Goal: Information Seeking & Learning: Learn about a topic

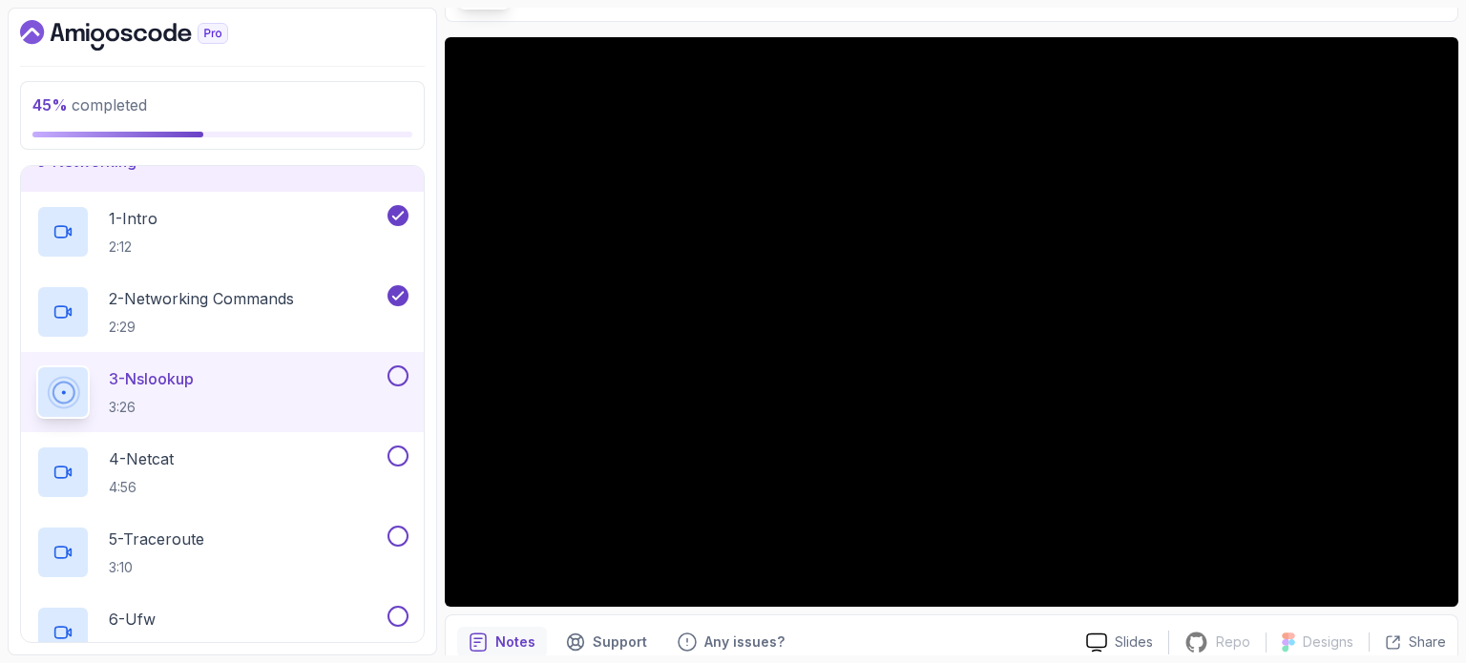
scroll to position [37, 0]
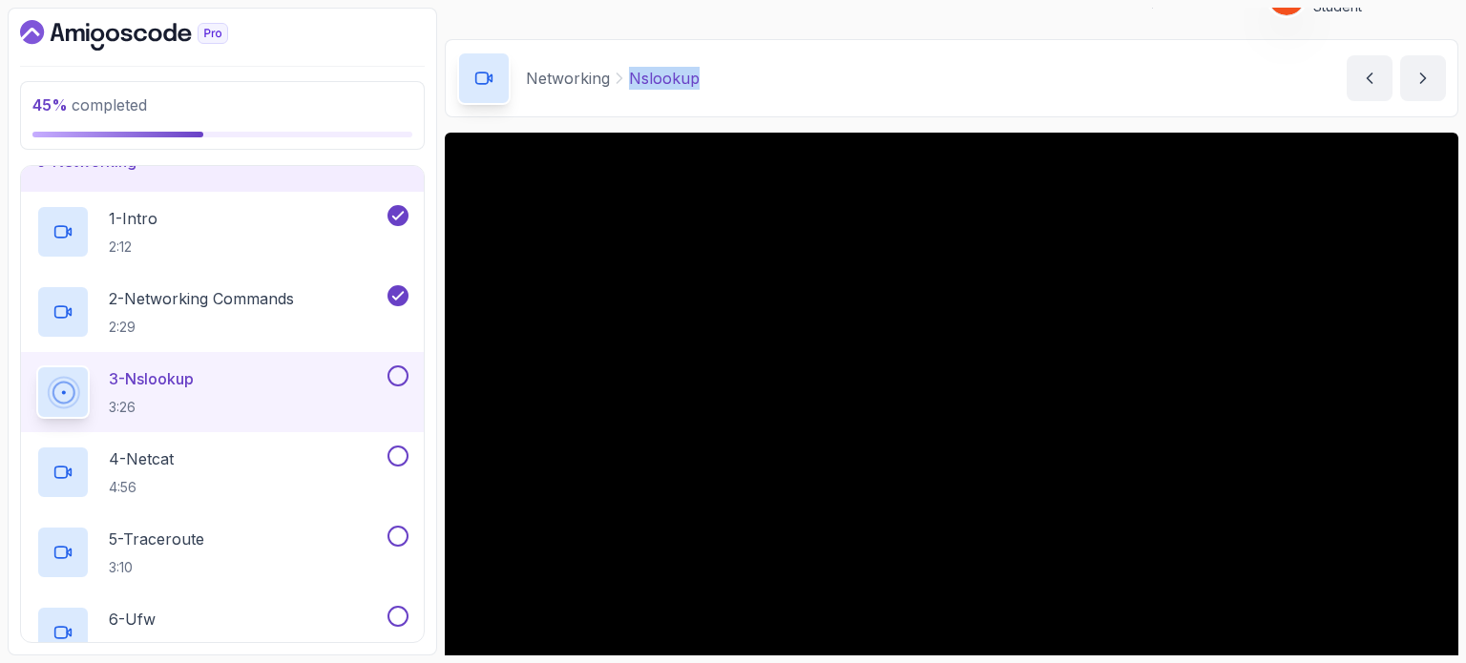
copy p "Nslookup"
drag, startPoint x: 631, startPoint y: 72, endPoint x: 706, endPoint y: 79, distance: 75.8
click at [706, 79] on div "Networking Nslookup Nslookup by [PERSON_NAME]" at bounding box center [951, 78] width 1013 height 78
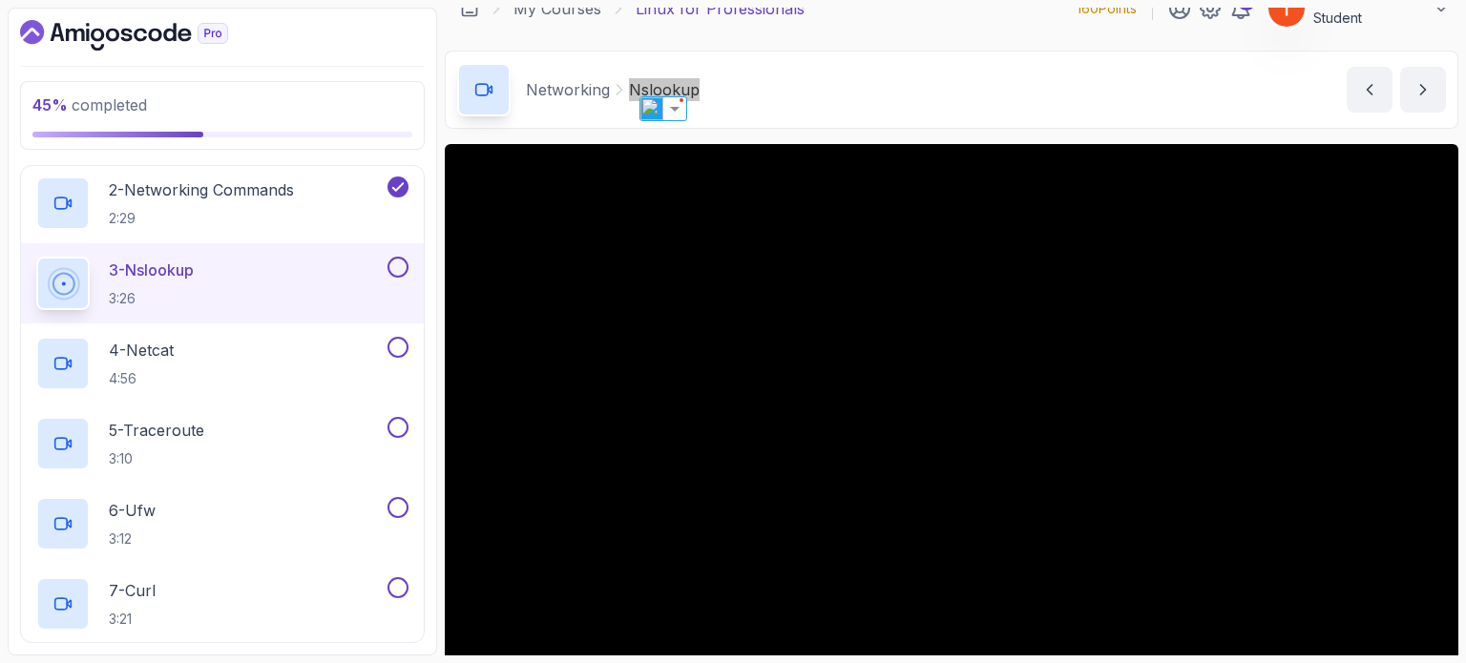
scroll to position [129, 0]
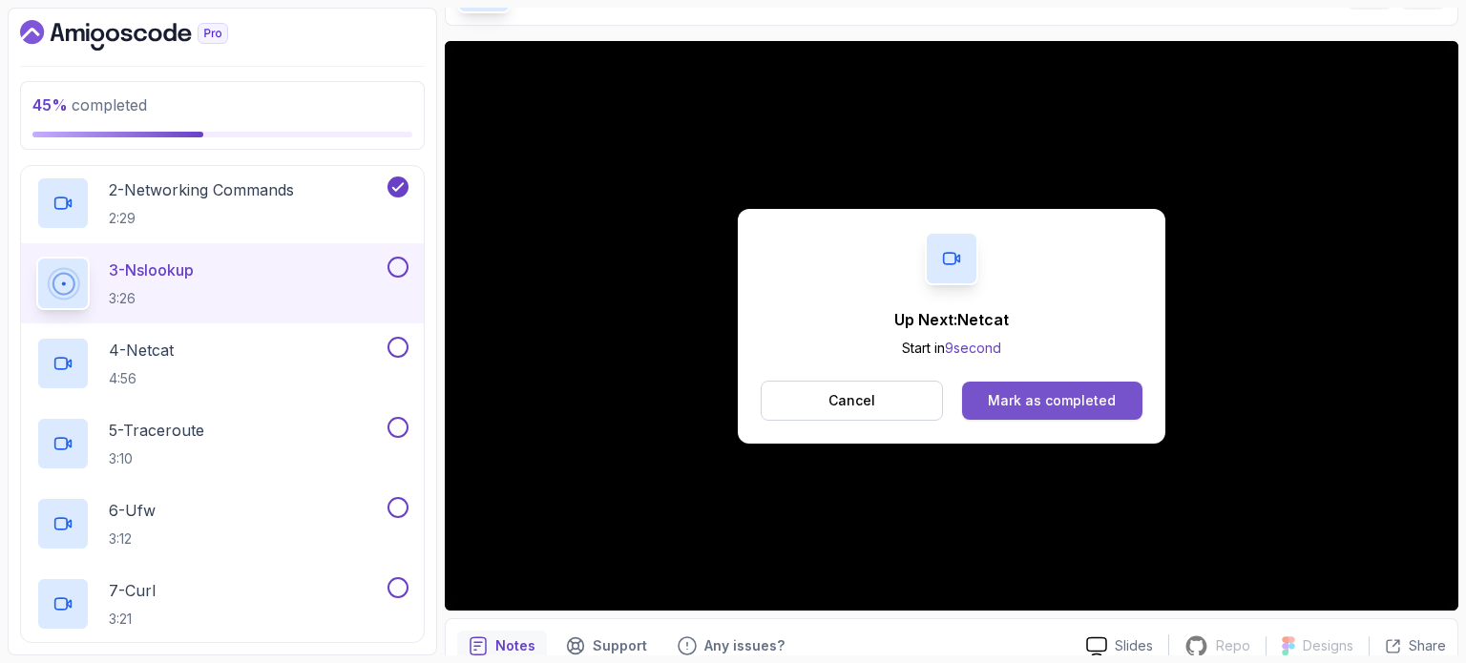
click at [1063, 395] on div "Mark as completed" at bounding box center [1052, 400] width 128 height 19
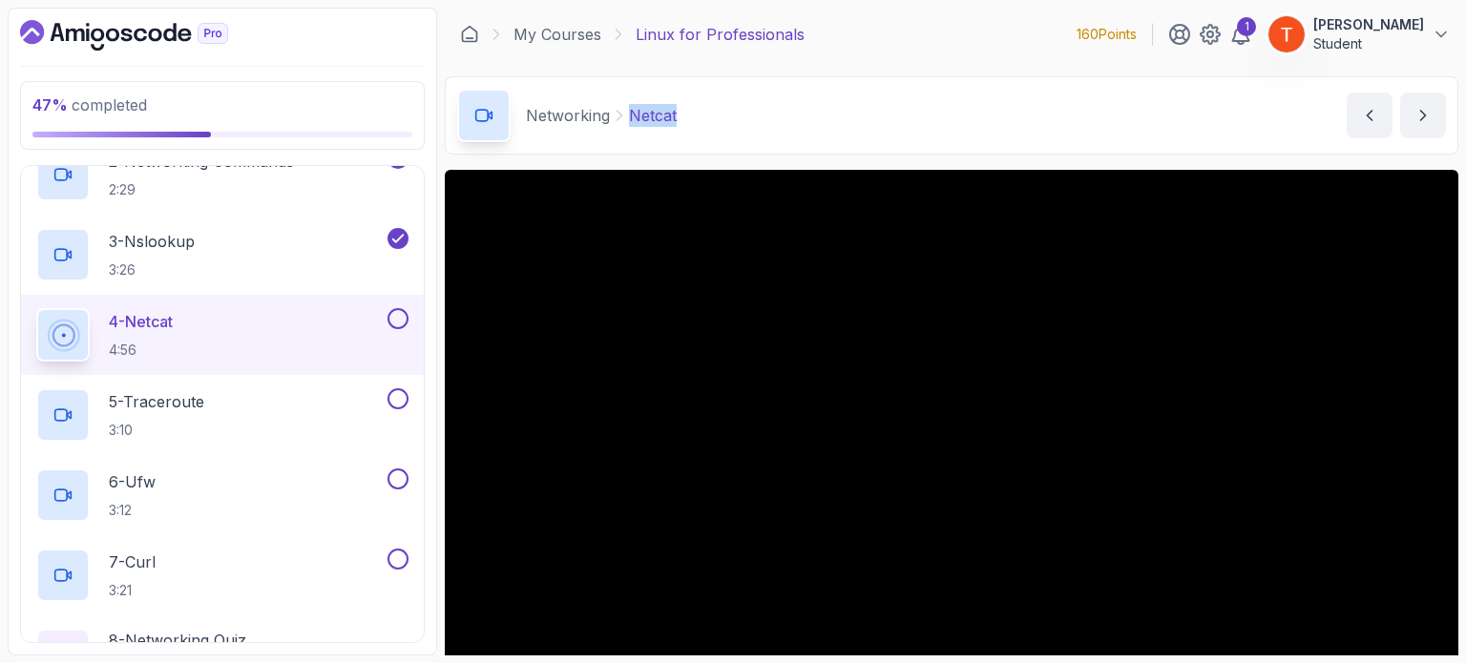
copy p "Netcat"
drag, startPoint x: 628, startPoint y: 114, endPoint x: 693, endPoint y: 113, distance: 64.9
click at [693, 113] on div "Networking Netcat Netcat by [PERSON_NAME]" at bounding box center [951, 115] width 1013 height 78
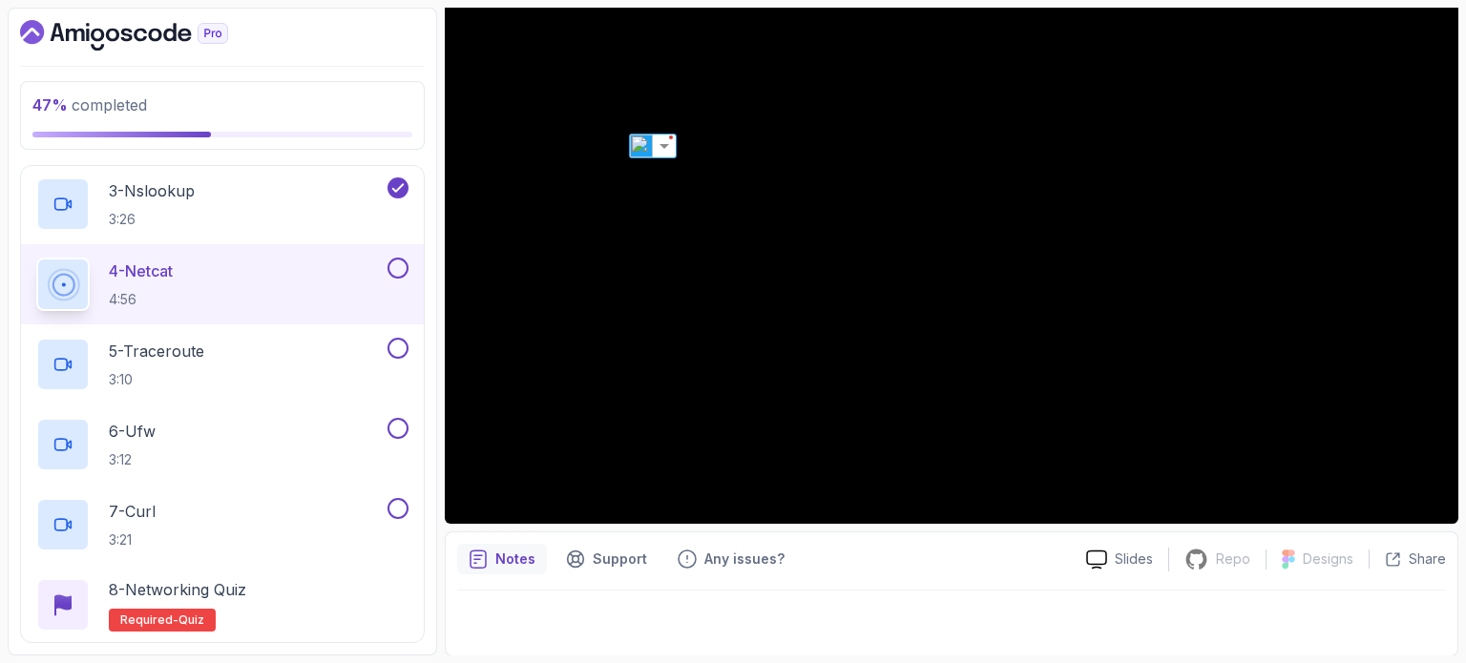
scroll to position [513, 0]
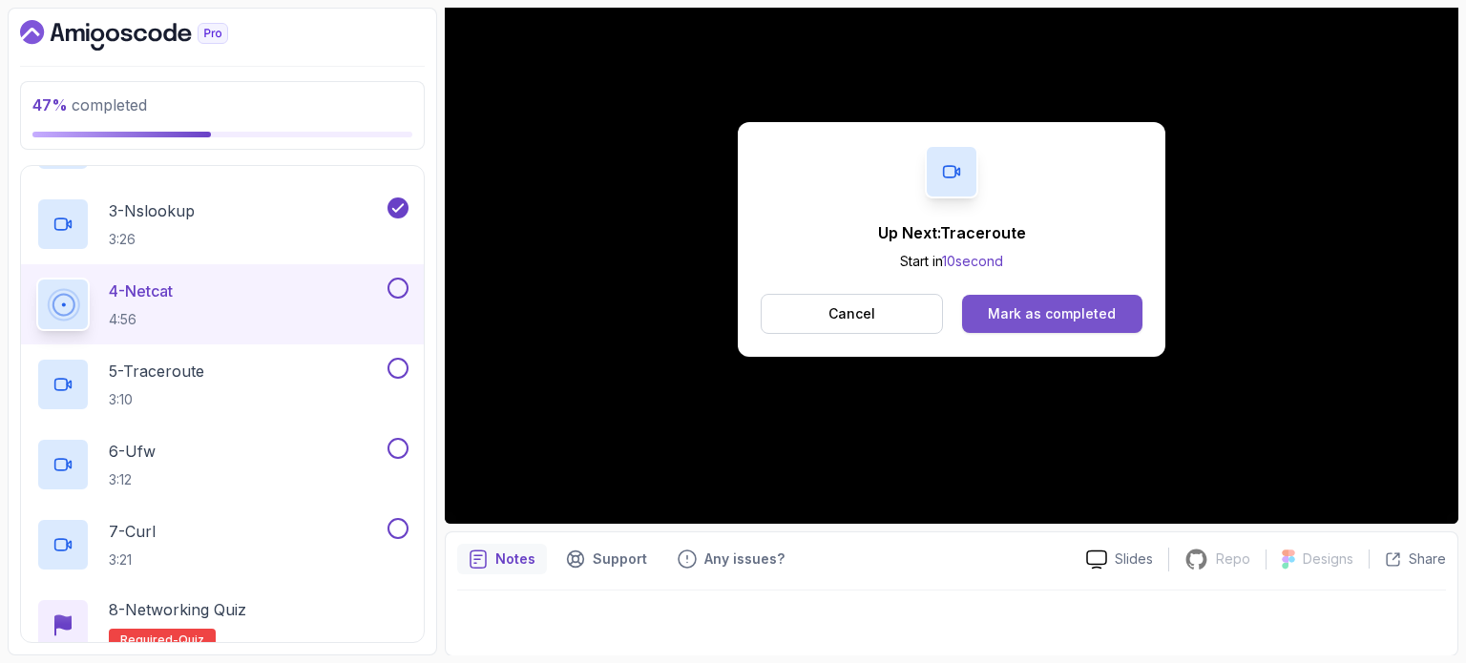
click at [1050, 311] on div "Mark as completed" at bounding box center [1052, 313] width 128 height 19
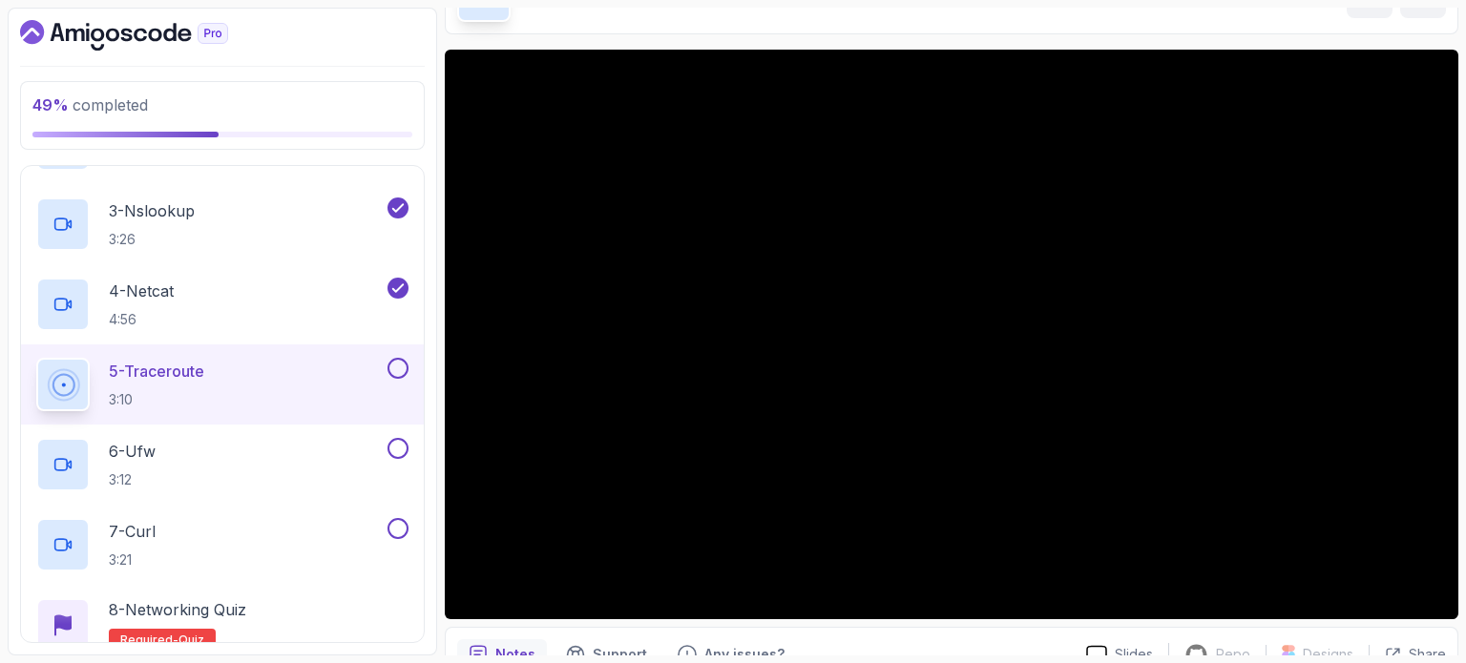
scroll to position [25, 0]
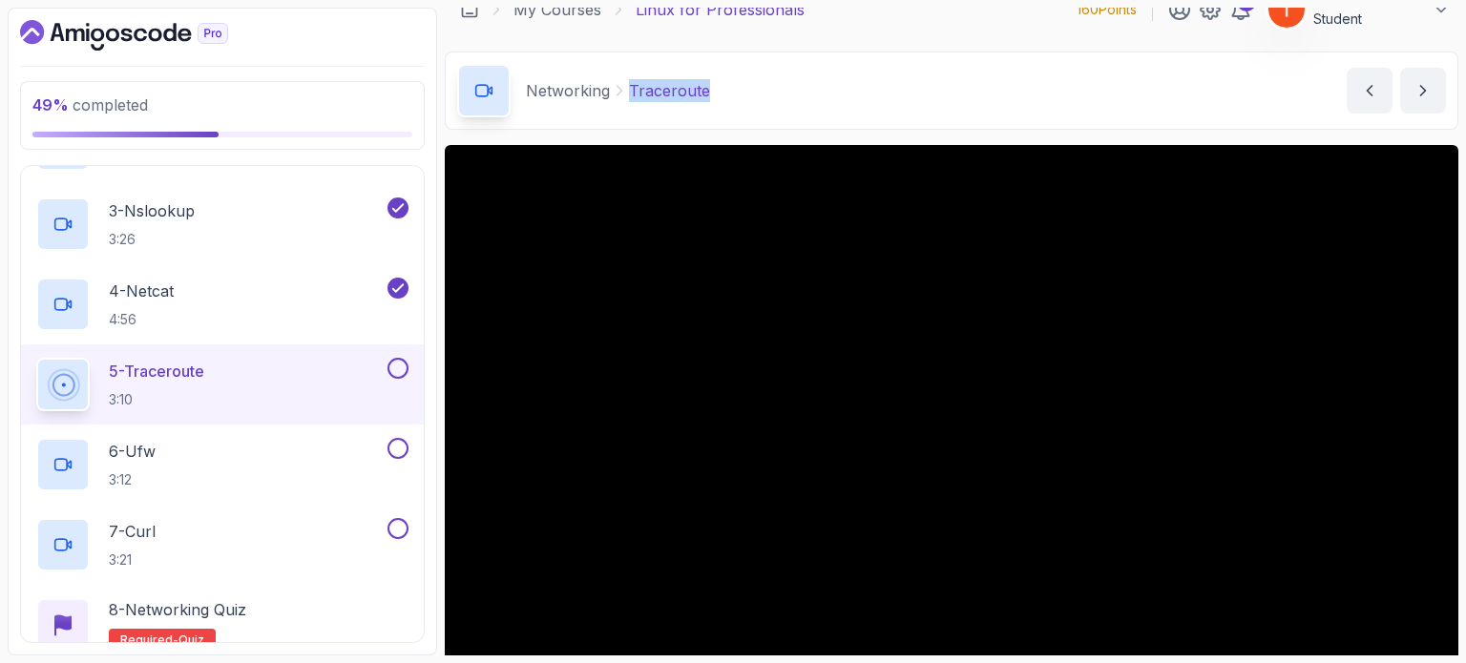
copy p "Traceroute"
drag, startPoint x: 632, startPoint y: 84, endPoint x: 734, endPoint y: 90, distance: 102.3
click at [734, 90] on div "Networking Traceroute Traceroute by [PERSON_NAME]" at bounding box center [951, 91] width 1013 height 78
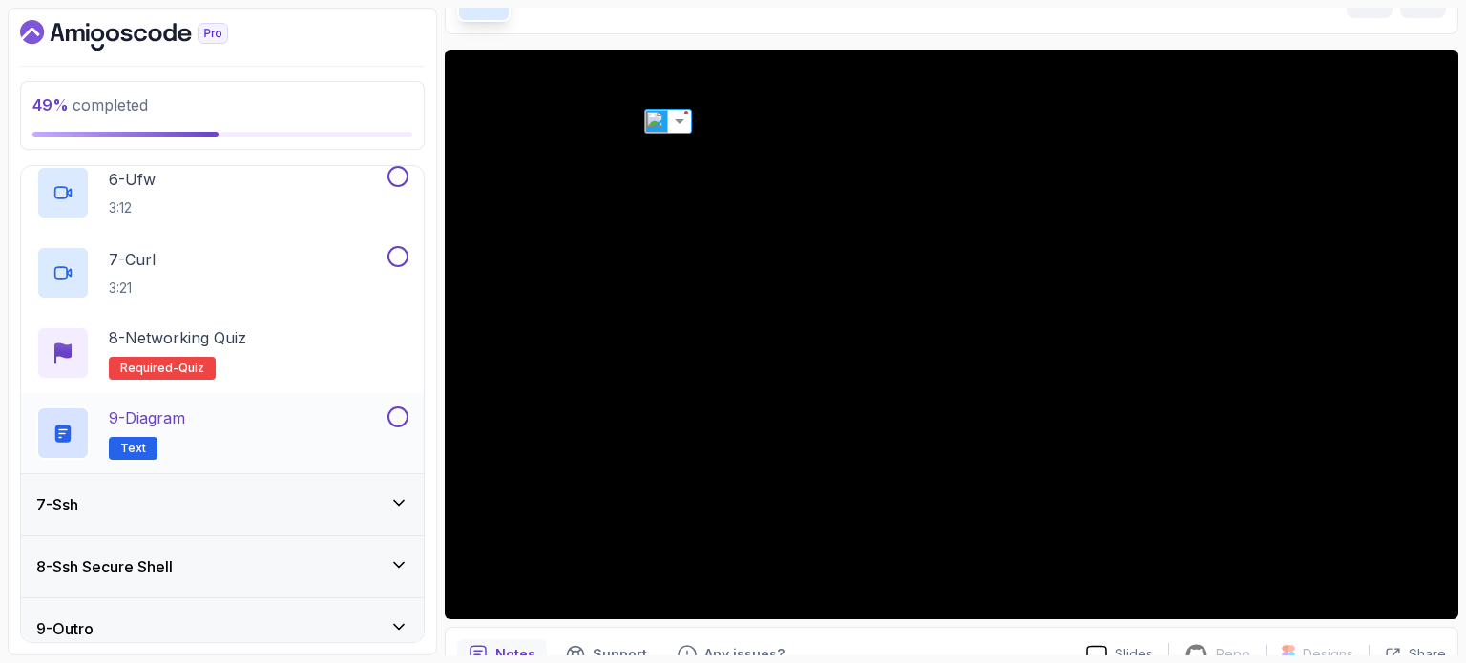
scroll to position [800, 0]
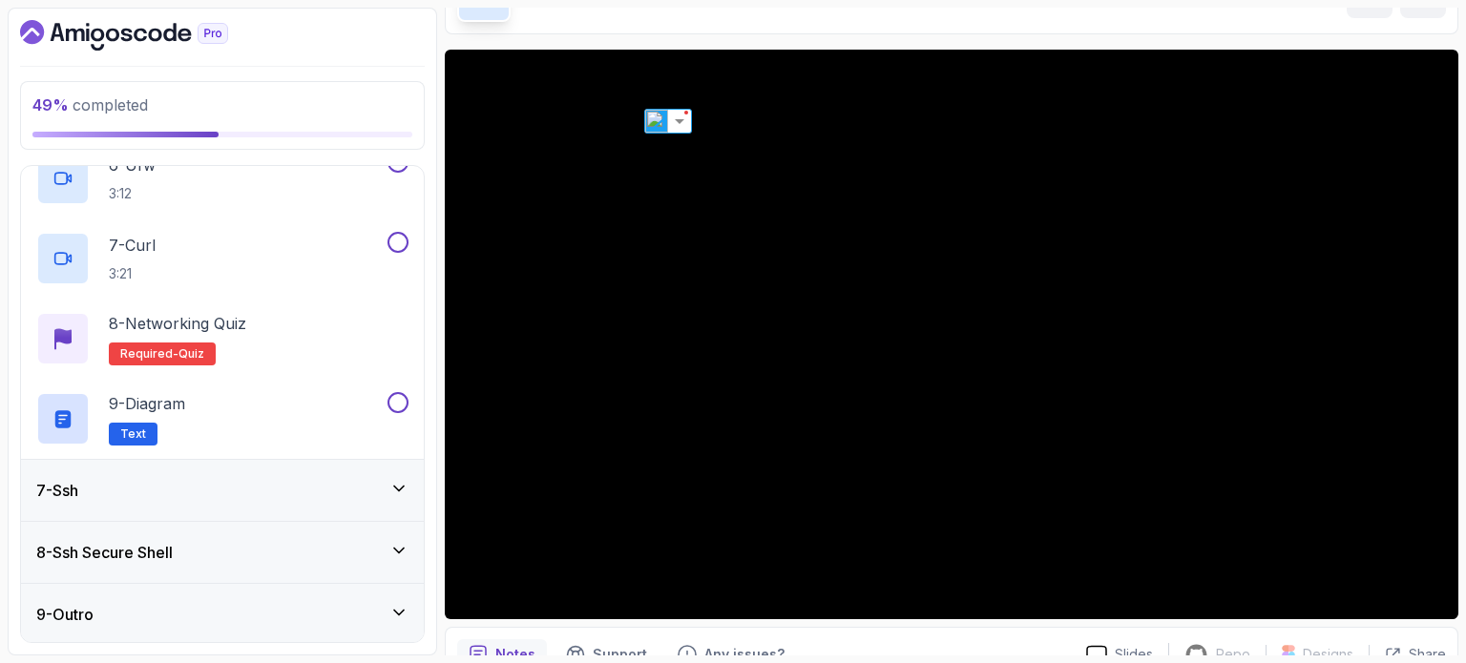
click at [134, 563] on div "8 - Ssh Secure Shell" at bounding box center [222, 552] width 403 height 61
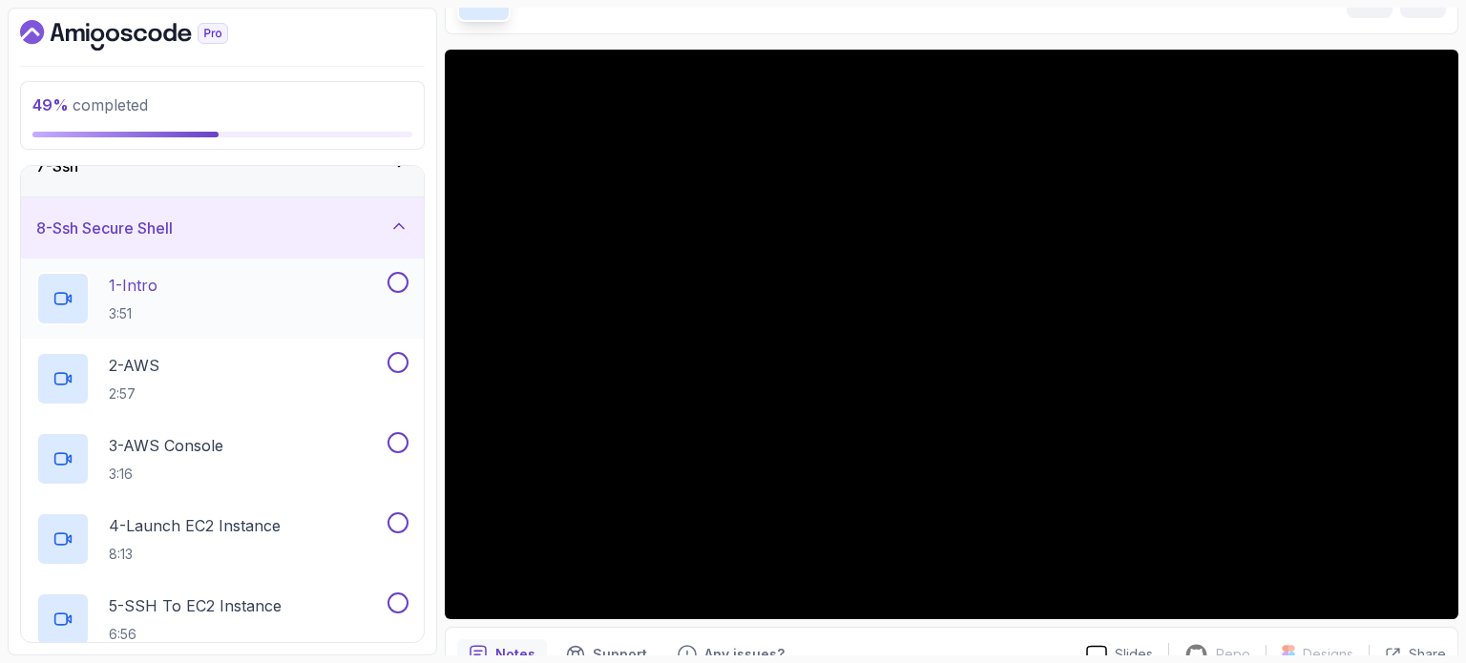
scroll to position [212, 0]
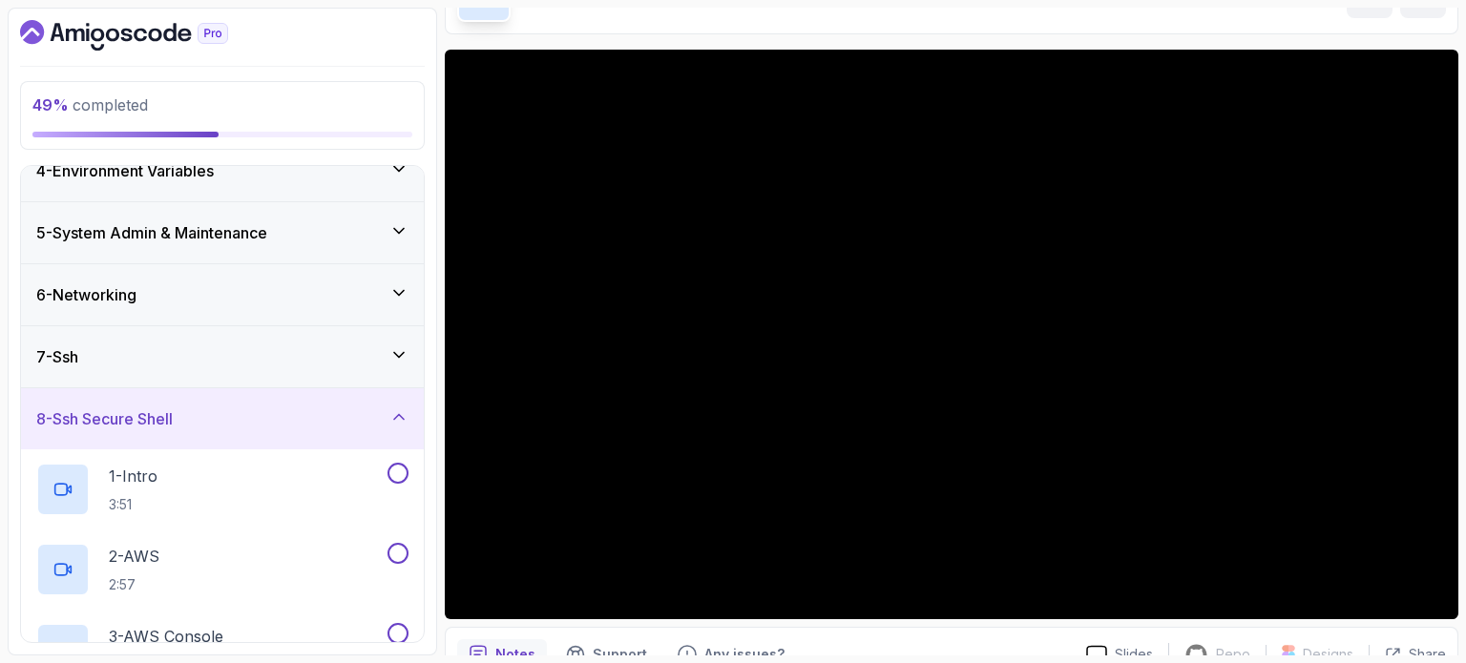
click at [201, 417] on div "8 - Ssh Secure Shell" at bounding box center [222, 418] width 372 height 23
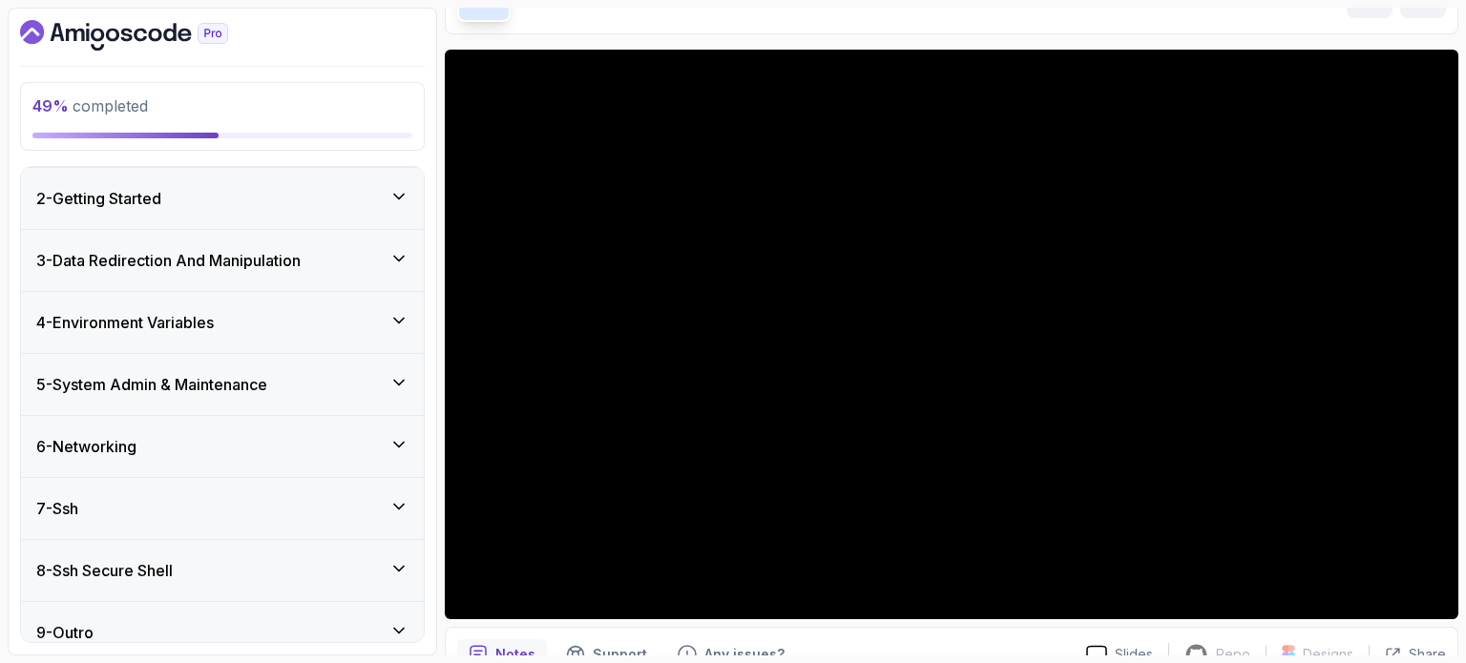
scroll to position [79, 0]
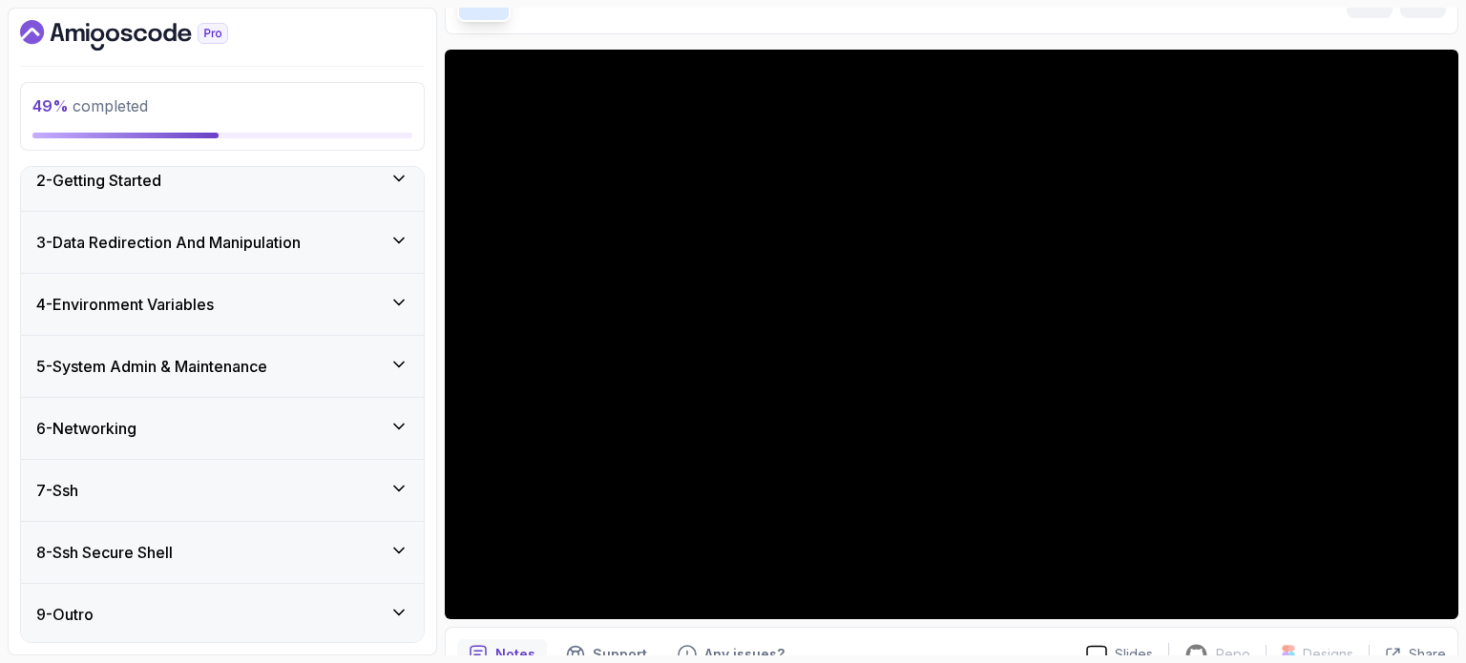
click at [253, 360] on h3 "5 - System Admin & Maintenance" at bounding box center [151, 366] width 231 height 23
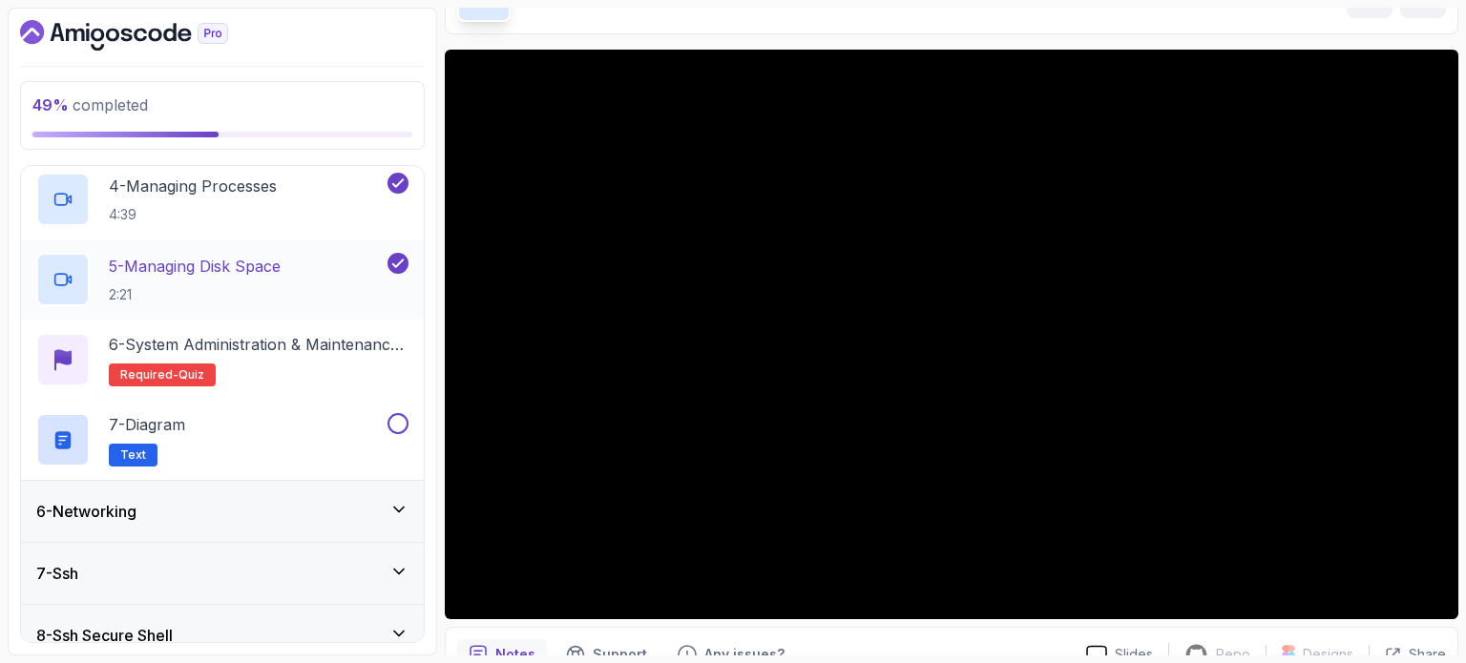
scroll to position [639, 0]
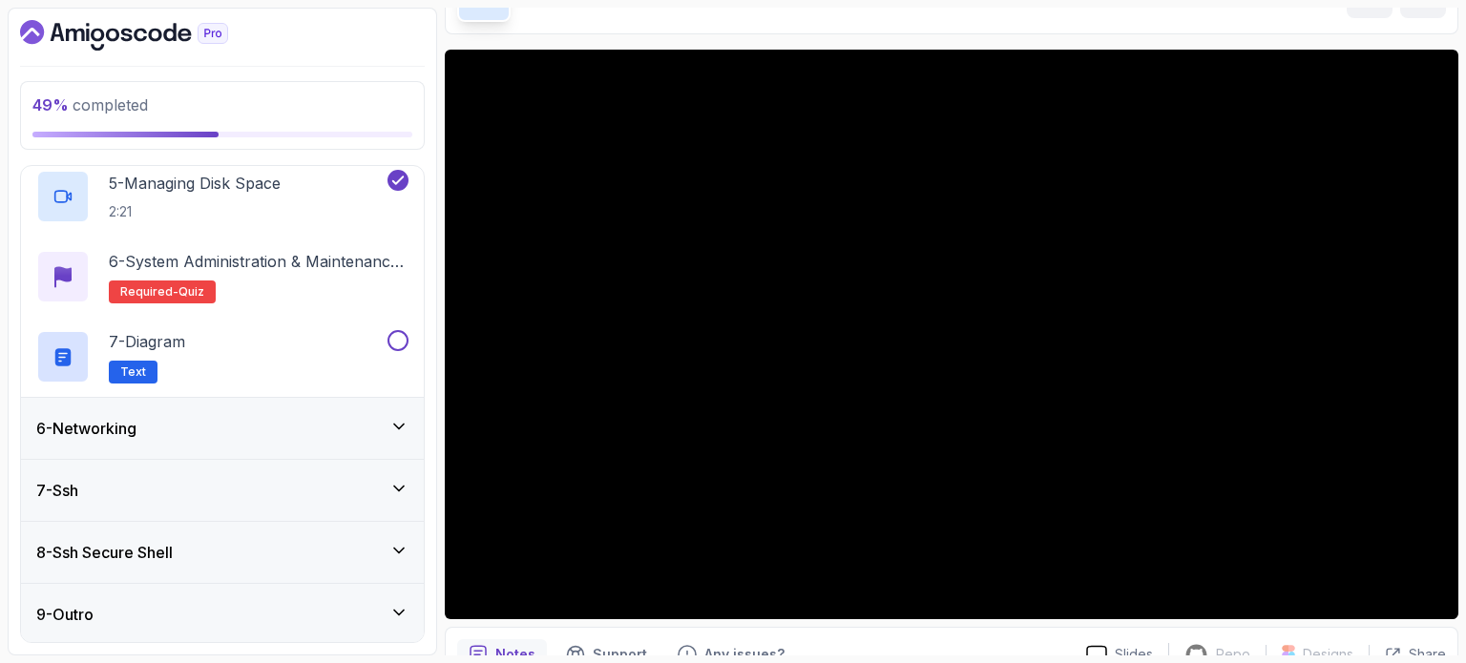
click at [222, 423] on div "6 - Networking" at bounding box center [222, 428] width 372 height 23
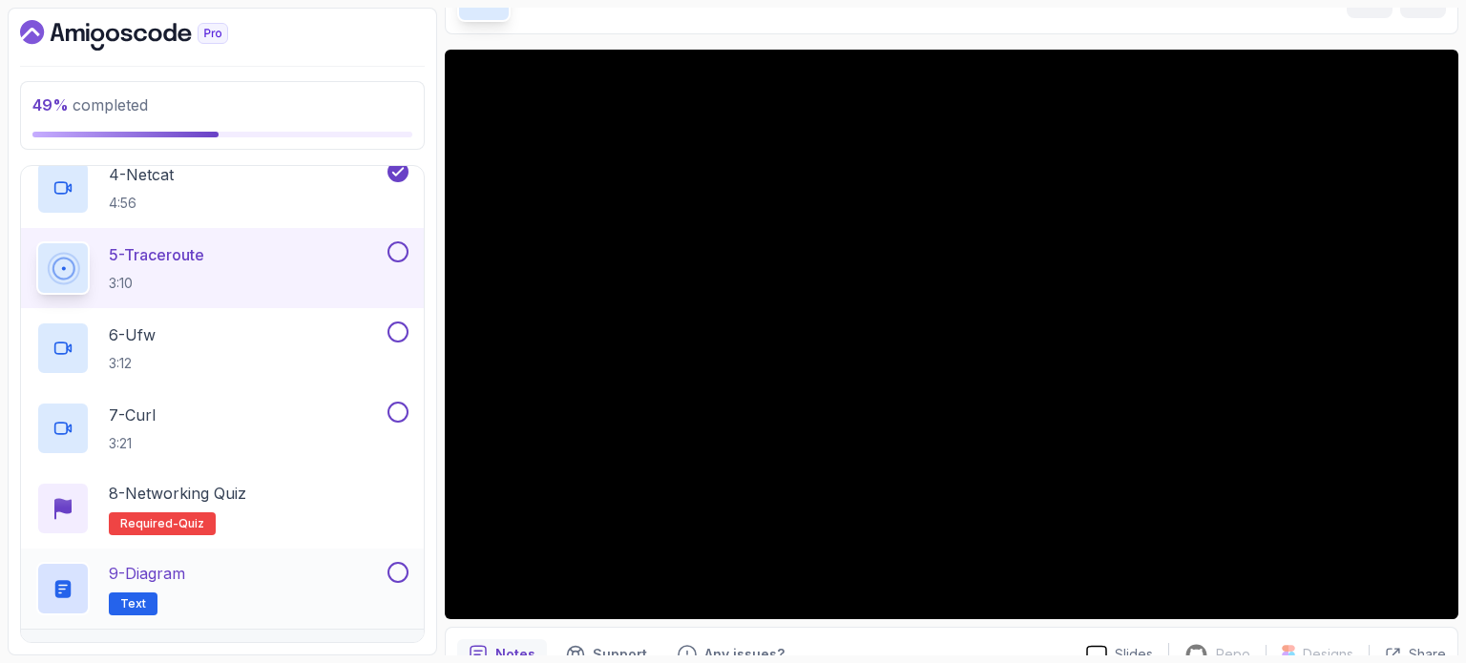
scroll to position [800, 0]
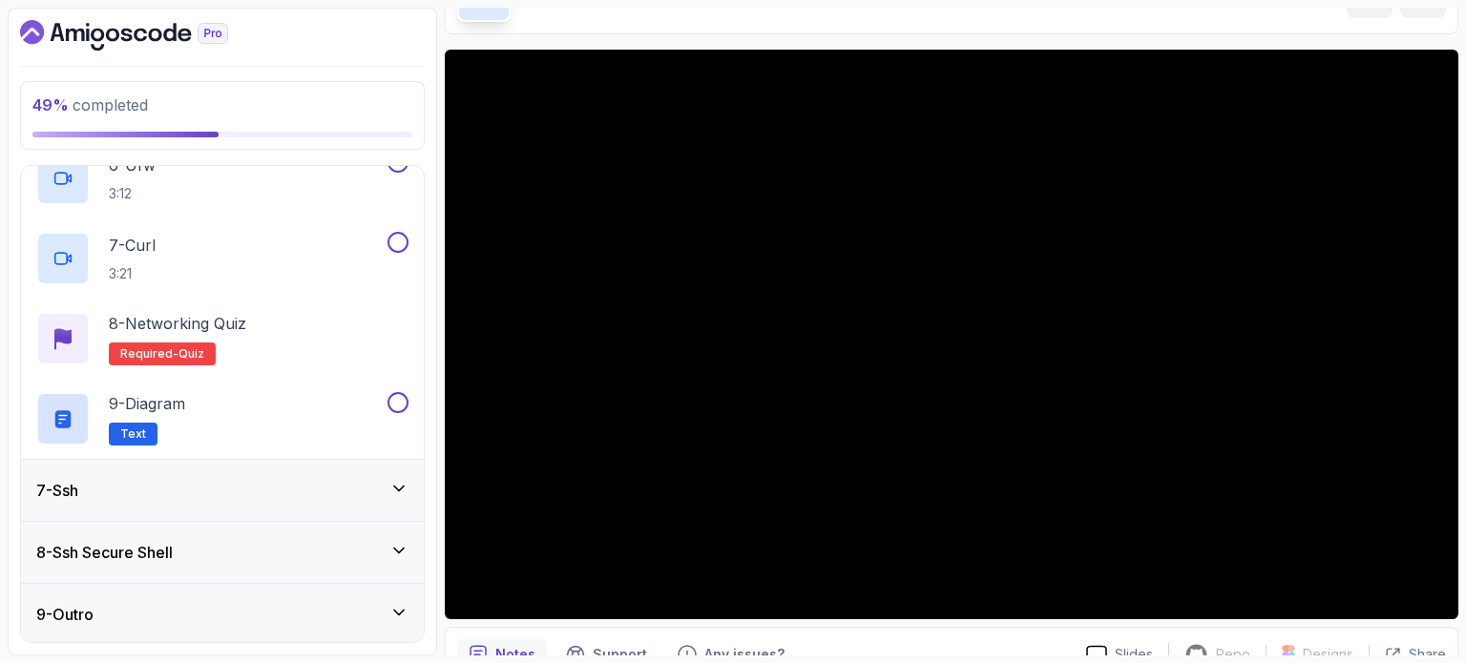
click at [187, 492] on div "7 - Ssh" at bounding box center [222, 490] width 372 height 23
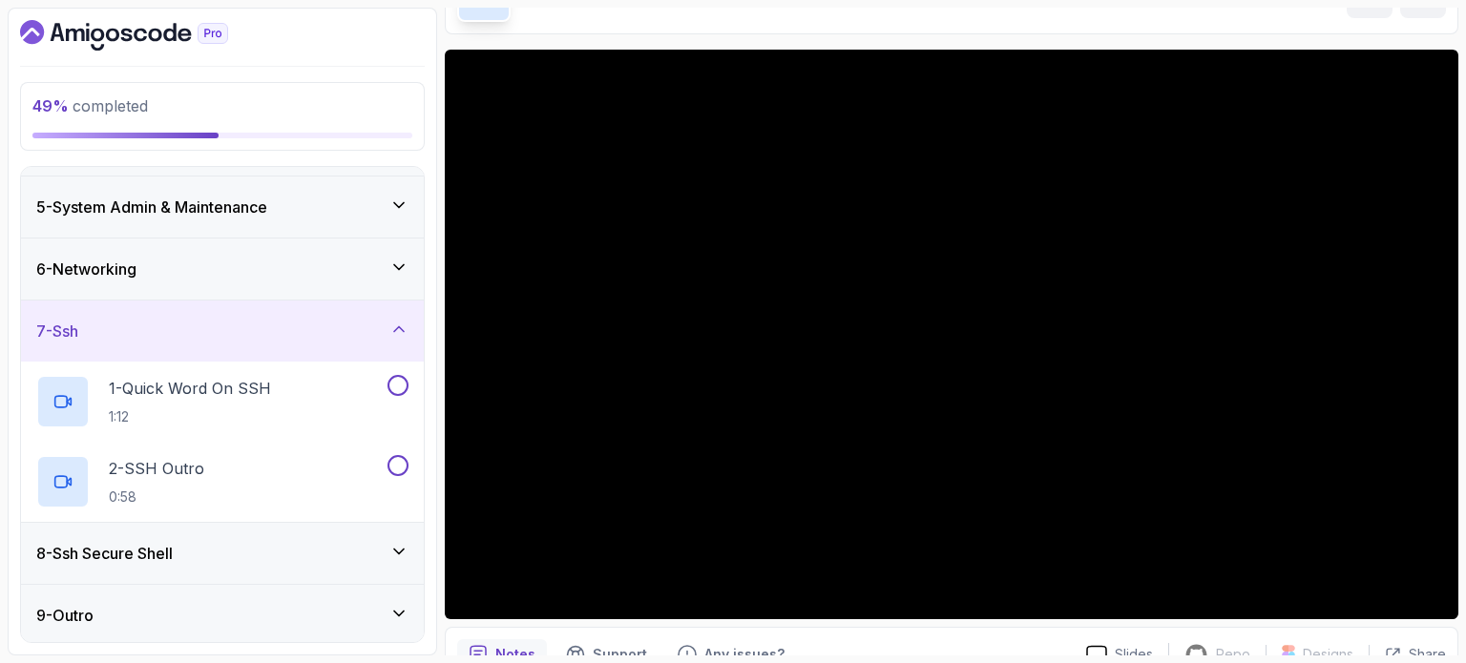
scroll to position [143, 0]
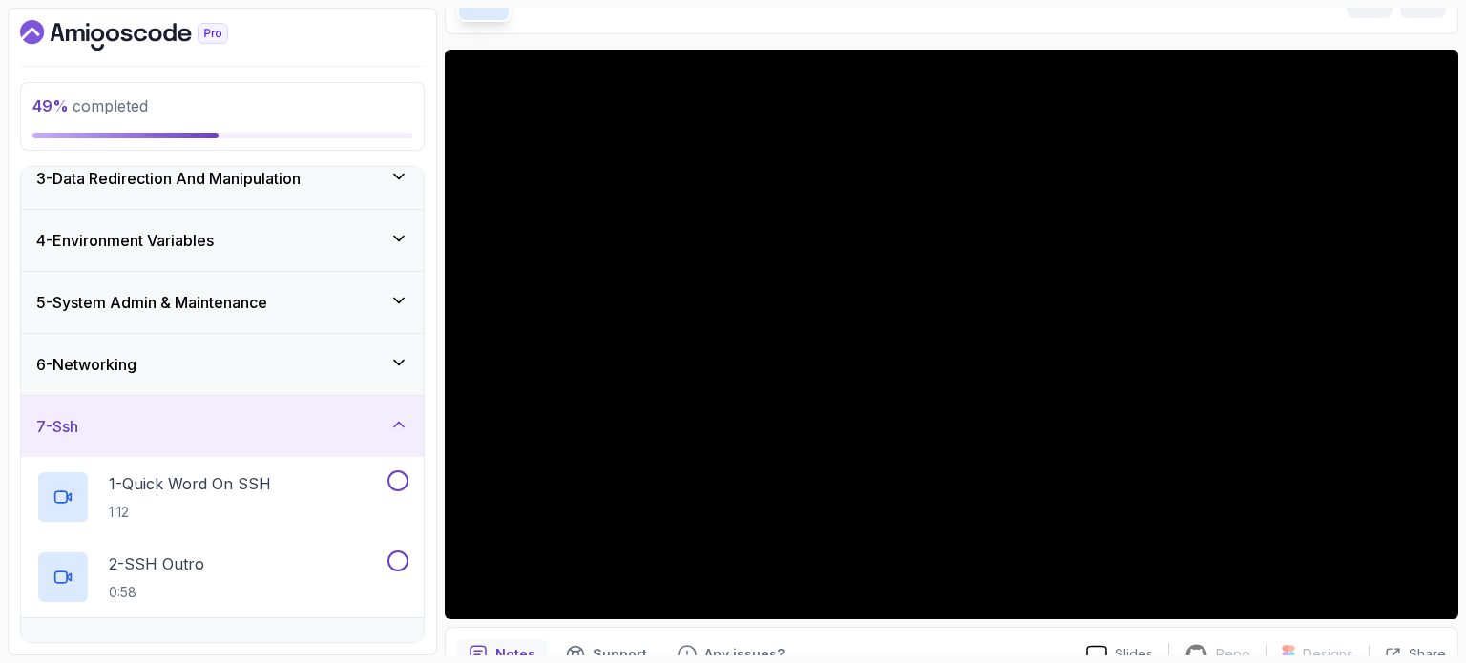
click at [277, 424] on div "7 - Ssh" at bounding box center [222, 426] width 372 height 23
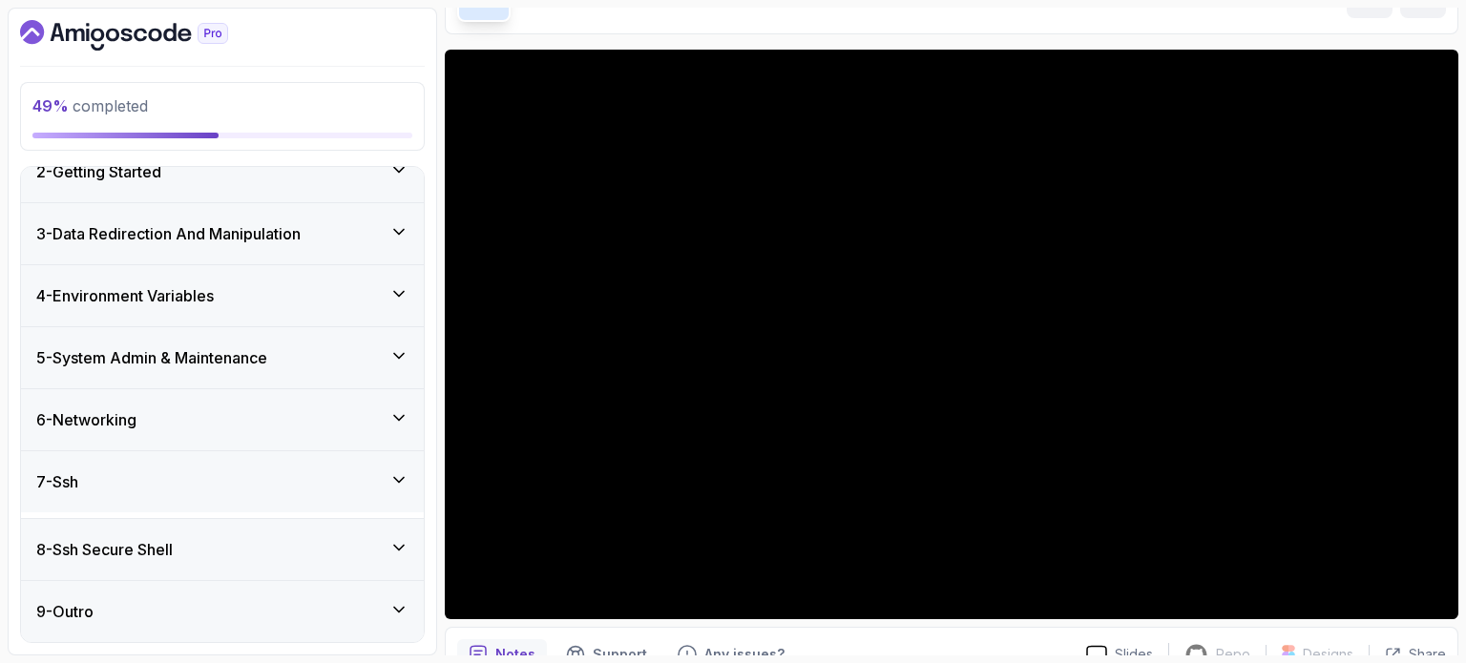
scroll to position [79, 0]
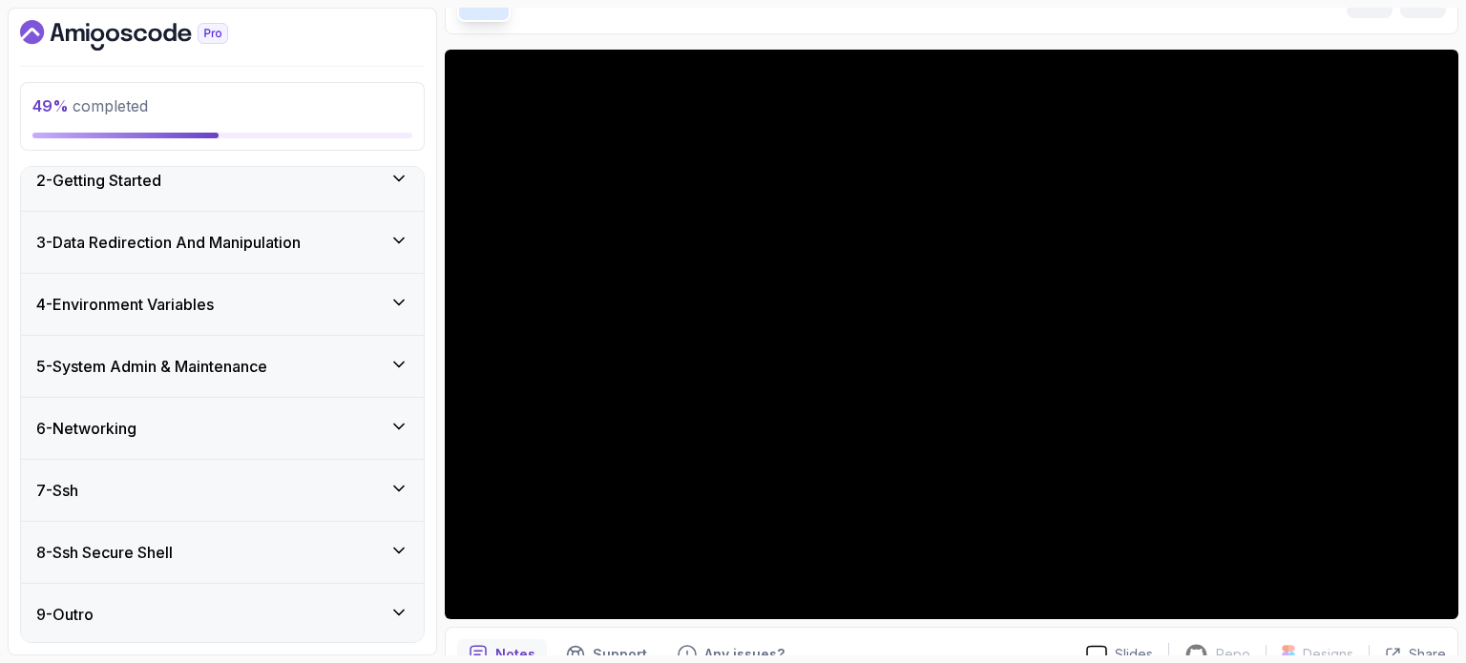
click at [173, 536] on div "8 - Ssh Secure Shell" at bounding box center [222, 552] width 403 height 61
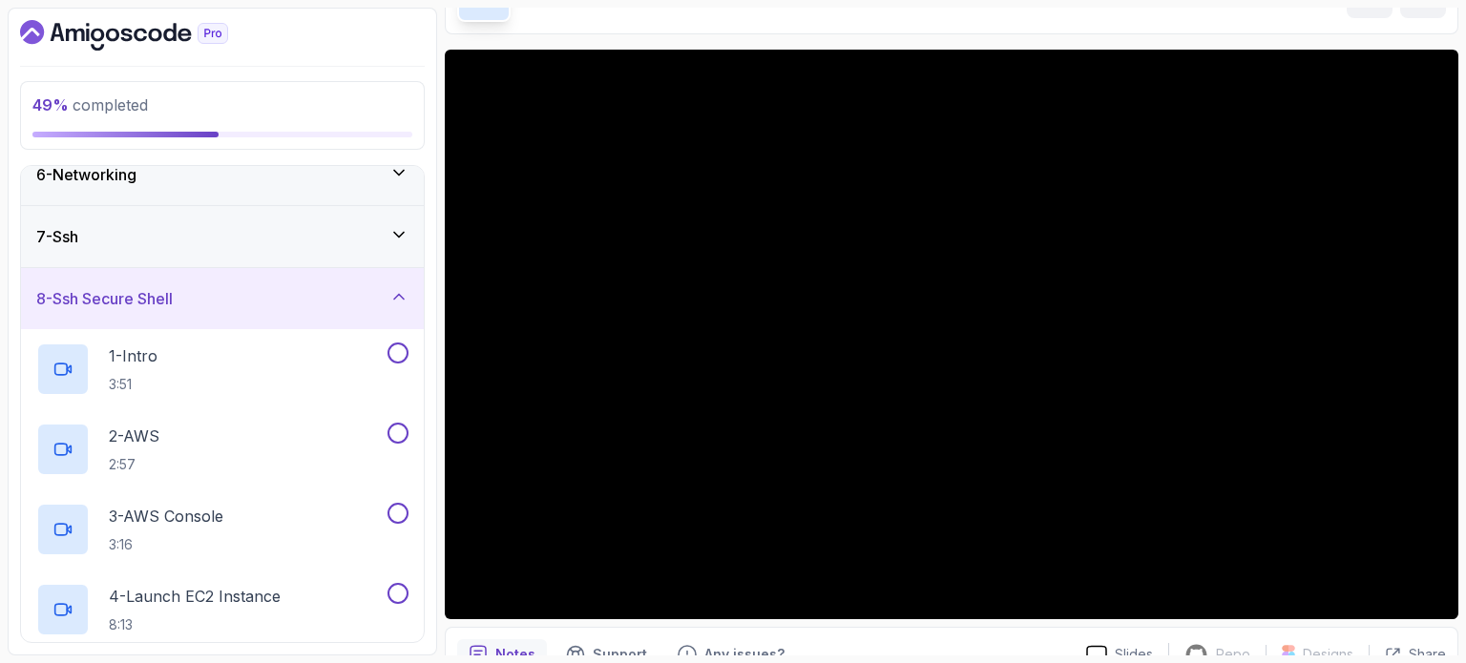
scroll to position [365, 0]
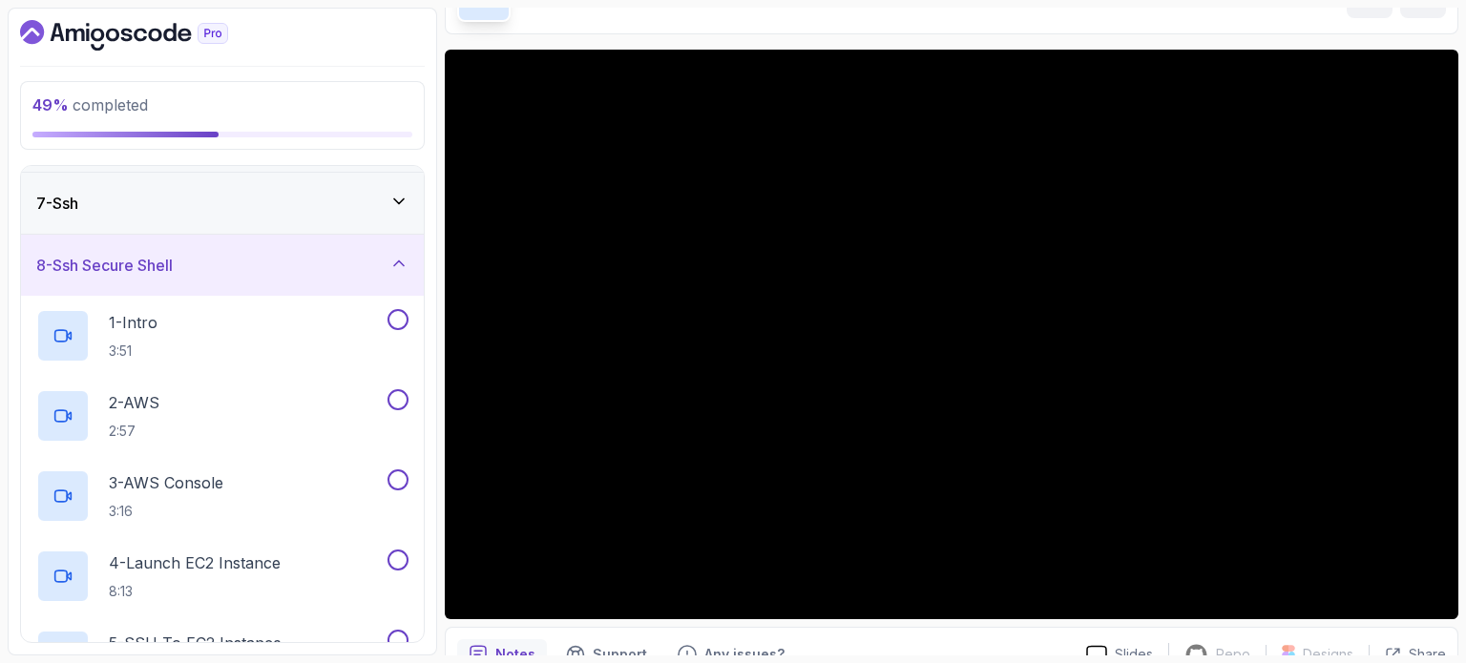
click at [374, 262] on div "8 - Ssh Secure Shell" at bounding box center [222, 265] width 372 height 23
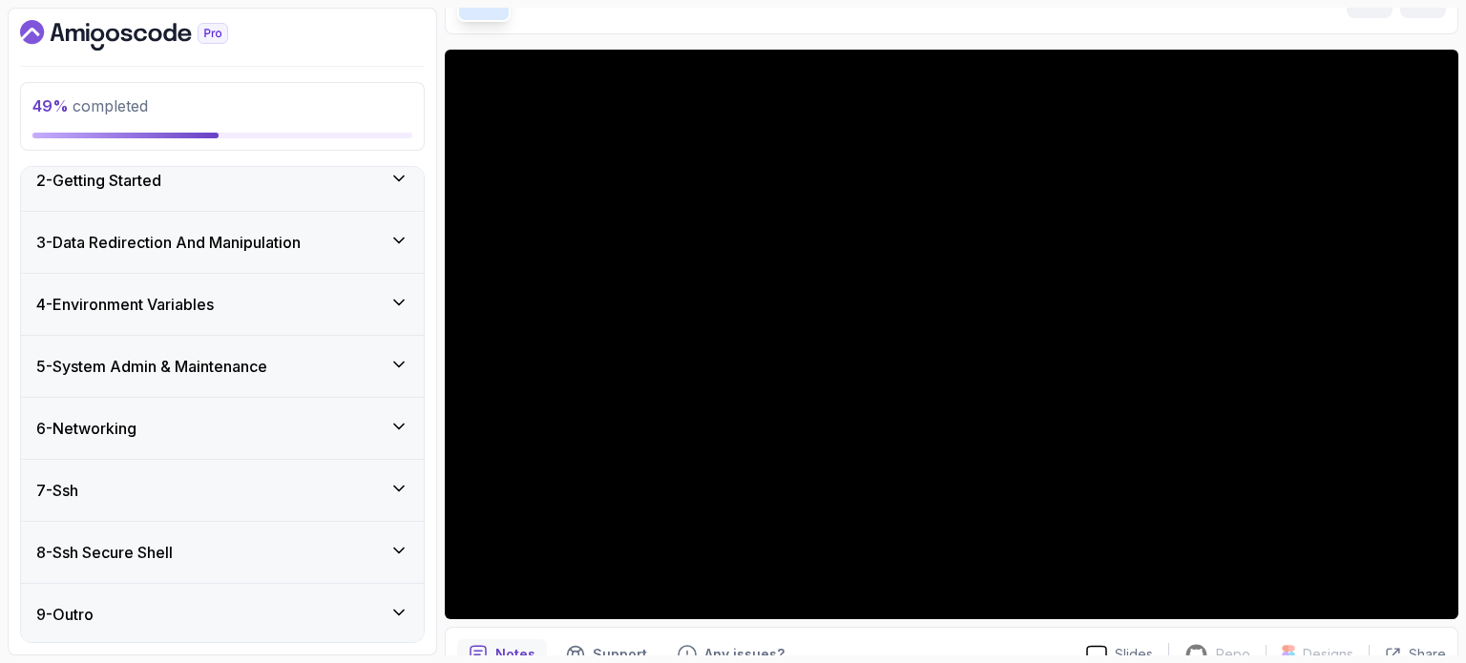
scroll to position [0, 0]
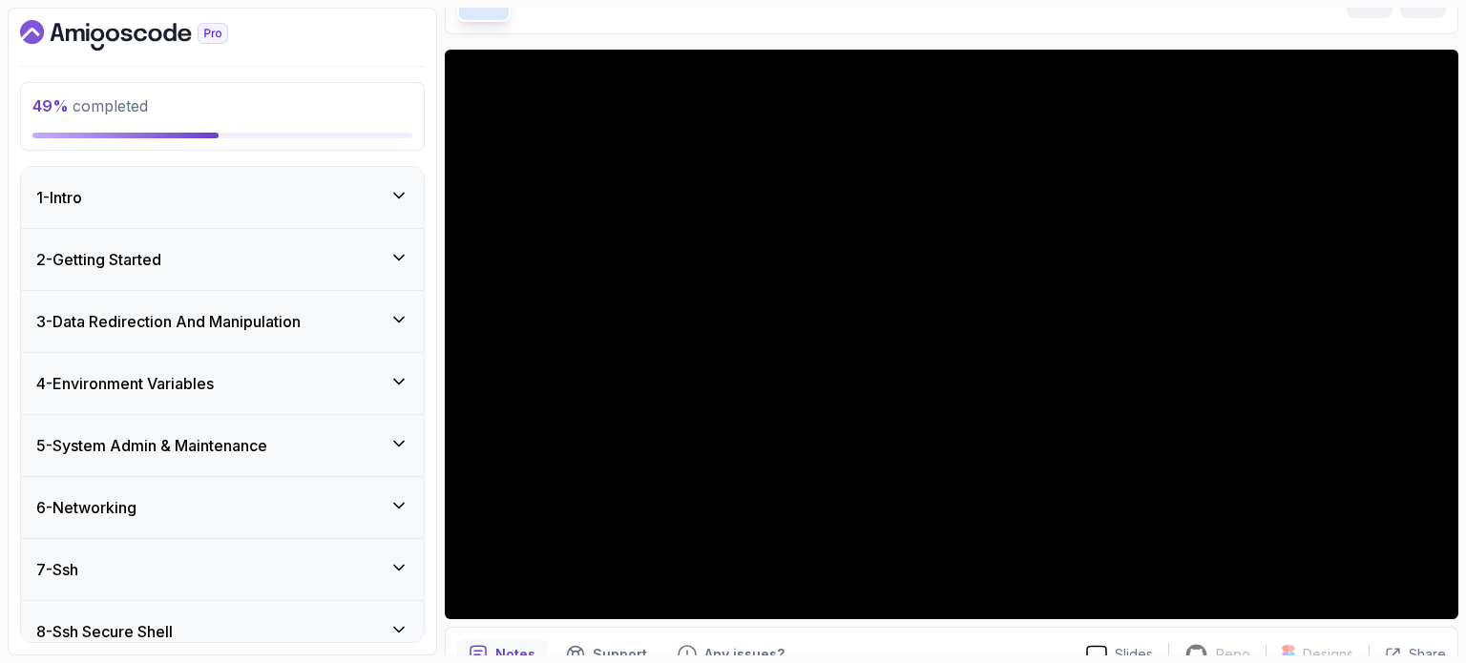
click at [194, 504] on div "6 - Networking" at bounding box center [222, 507] width 372 height 23
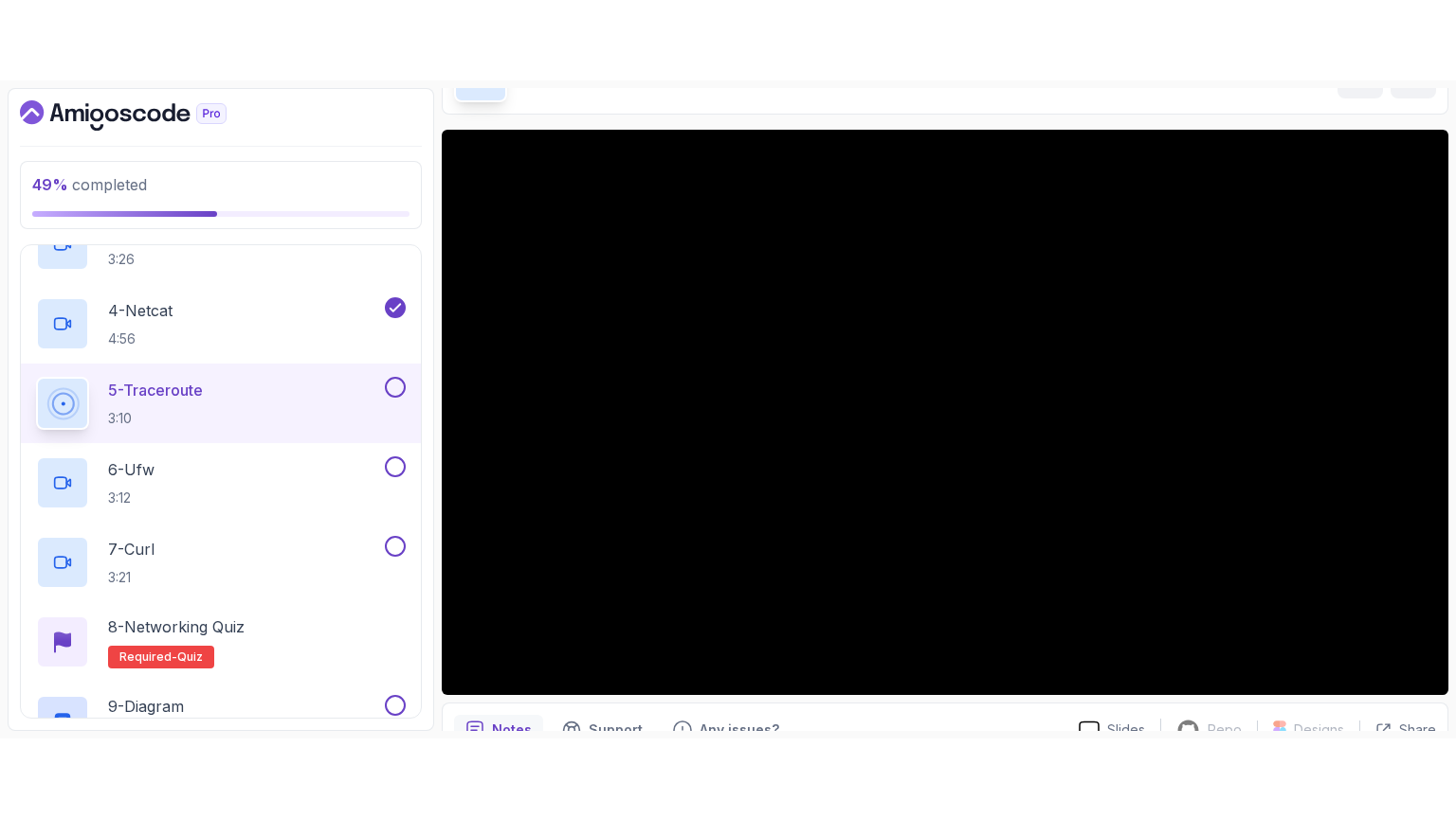
scroll to position [214, 0]
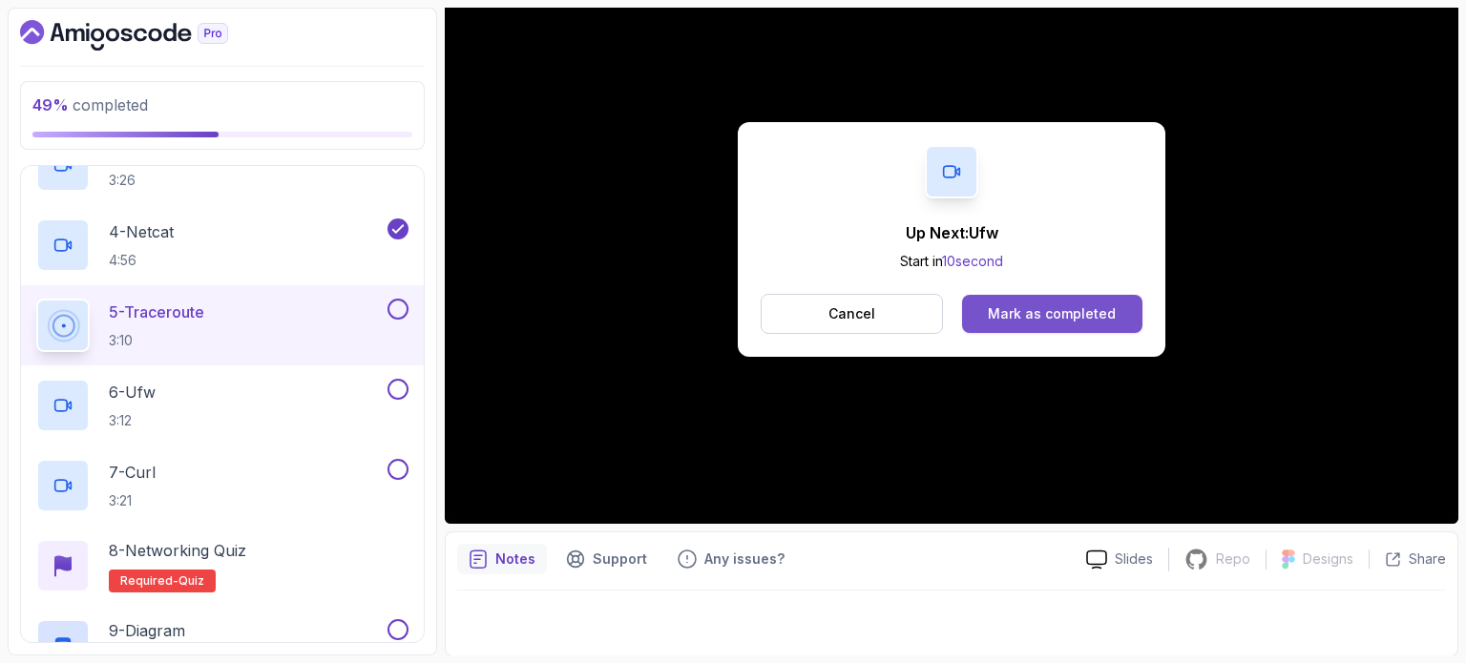
click at [1046, 313] on div "Mark as completed" at bounding box center [1052, 313] width 128 height 19
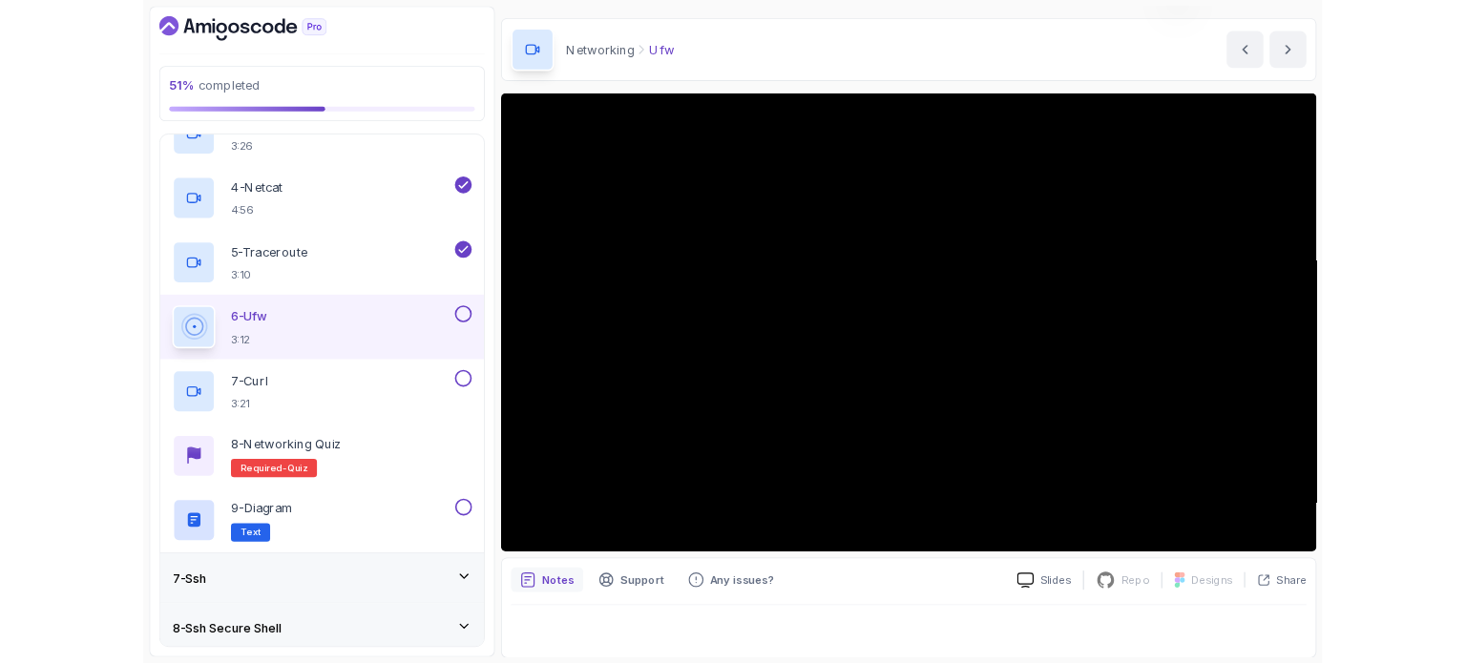
scroll to position [216, 0]
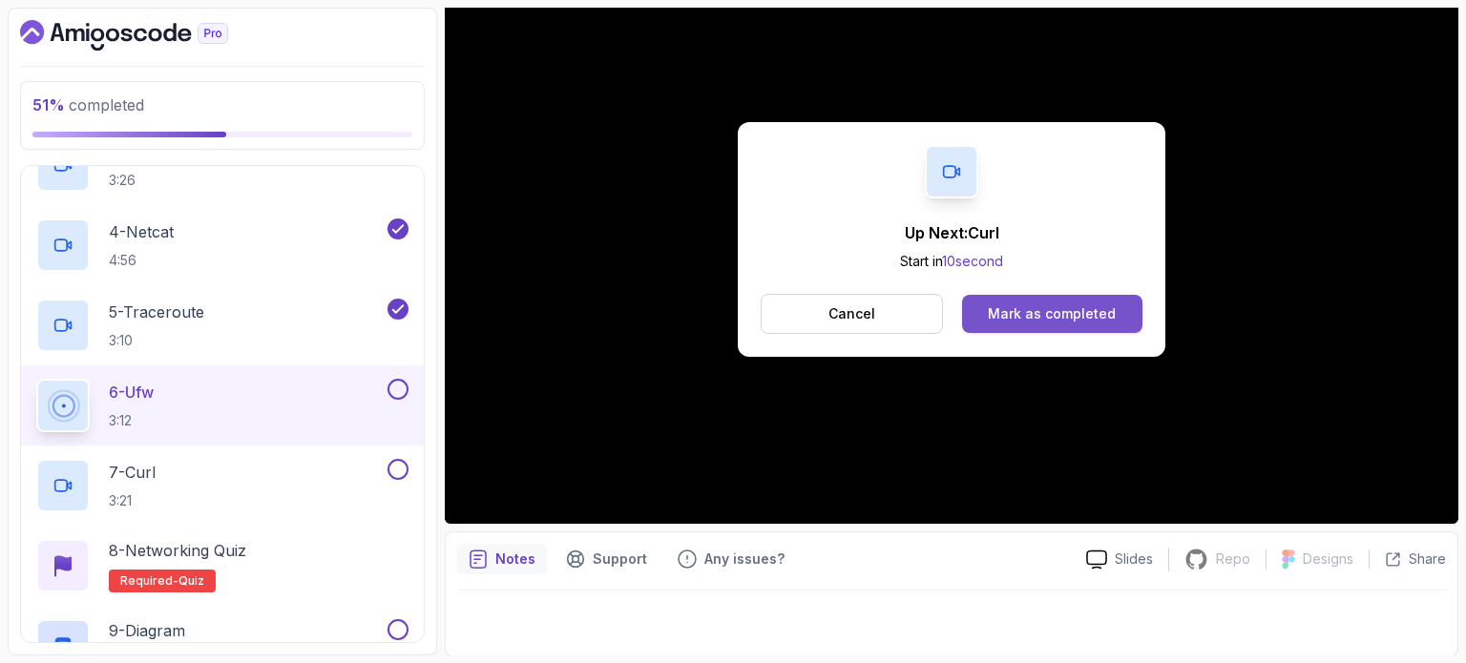
click at [1084, 322] on div "Mark as completed" at bounding box center [1052, 313] width 128 height 19
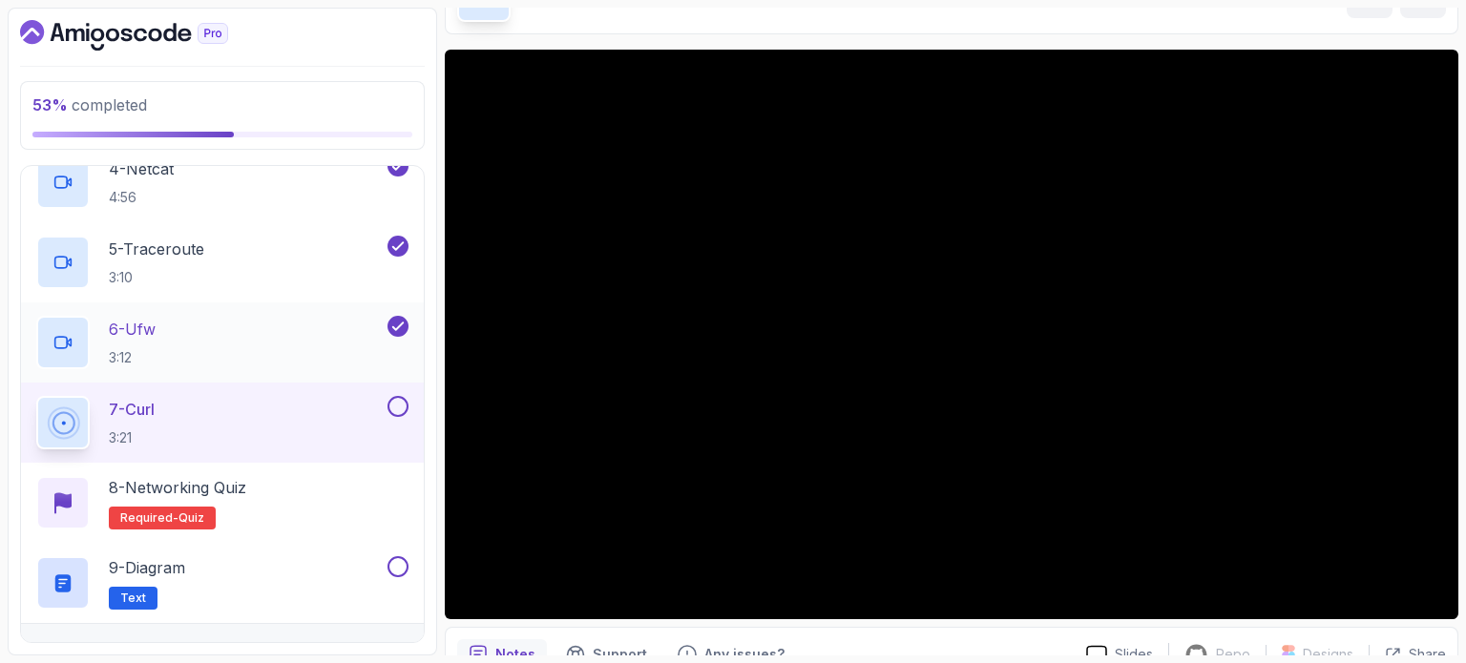
scroll to position [800, 0]
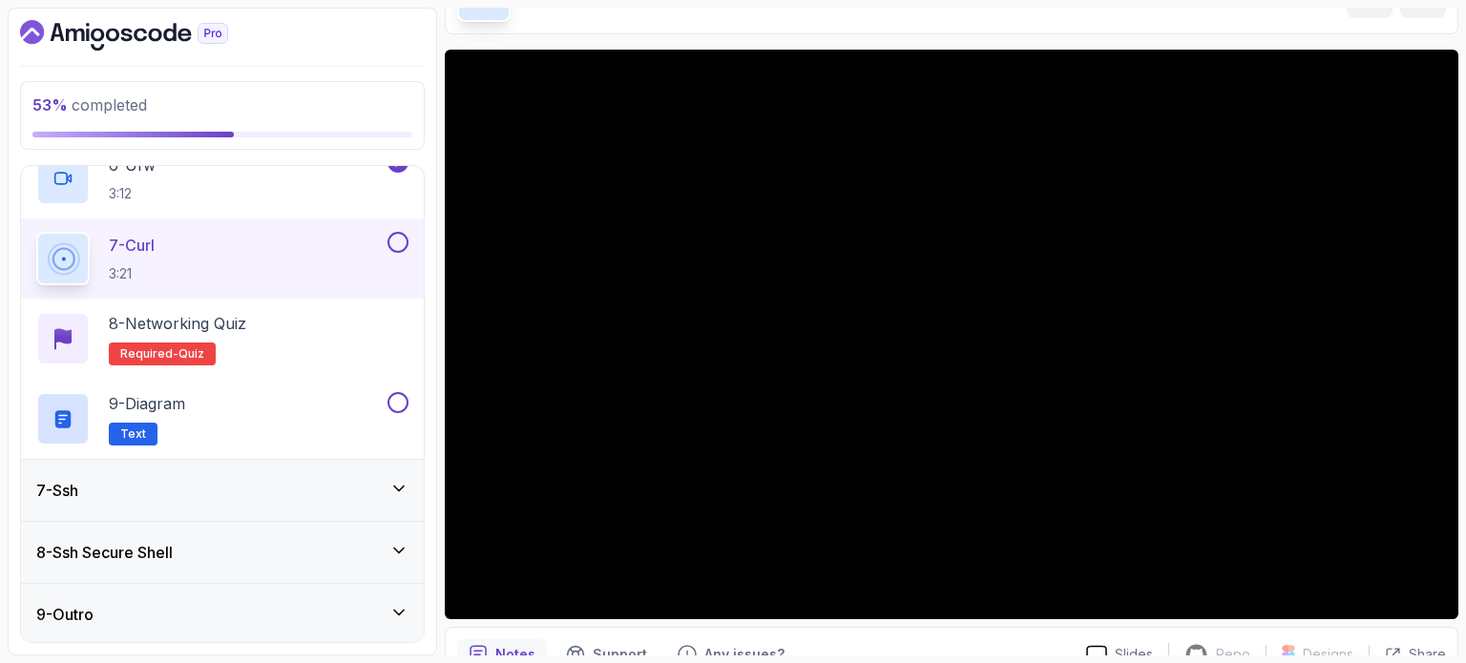
click at [237, 496] on div "7 - Ssh" at bounding box center [222, 490] width 372 height 23
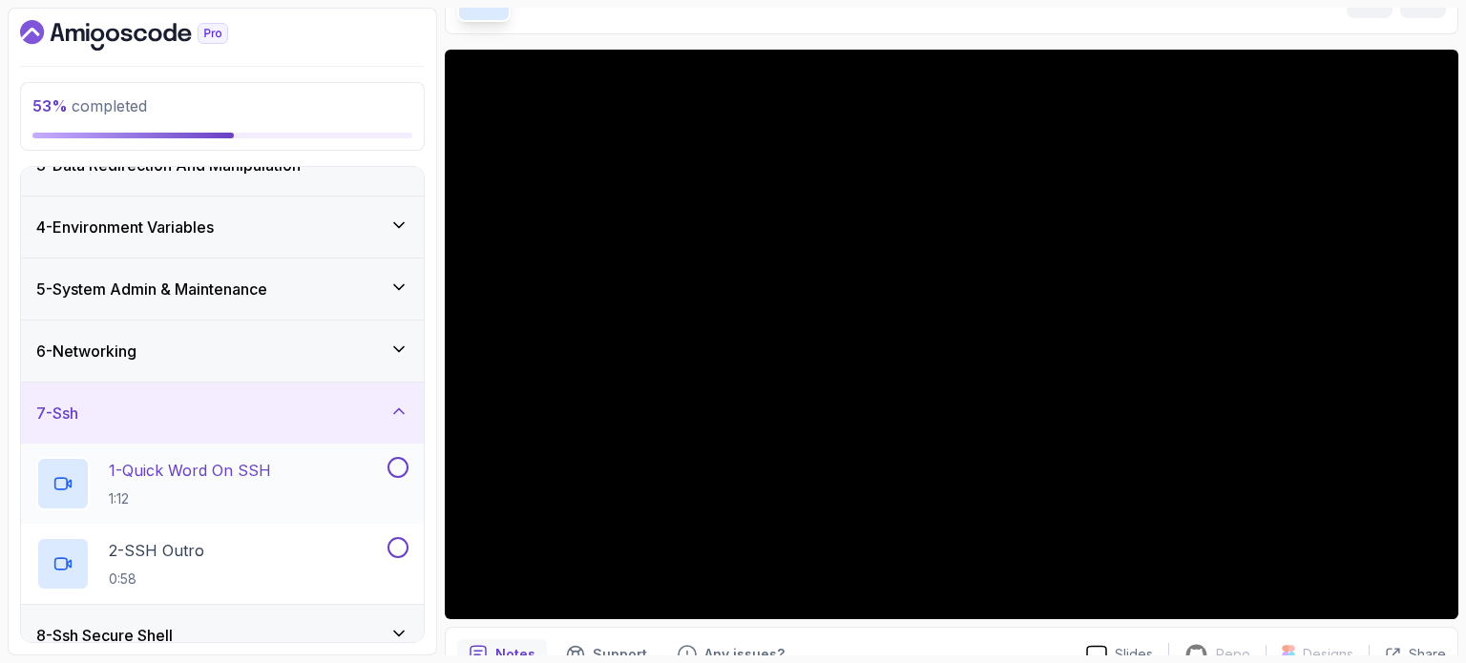
scroll to position [239, 0]
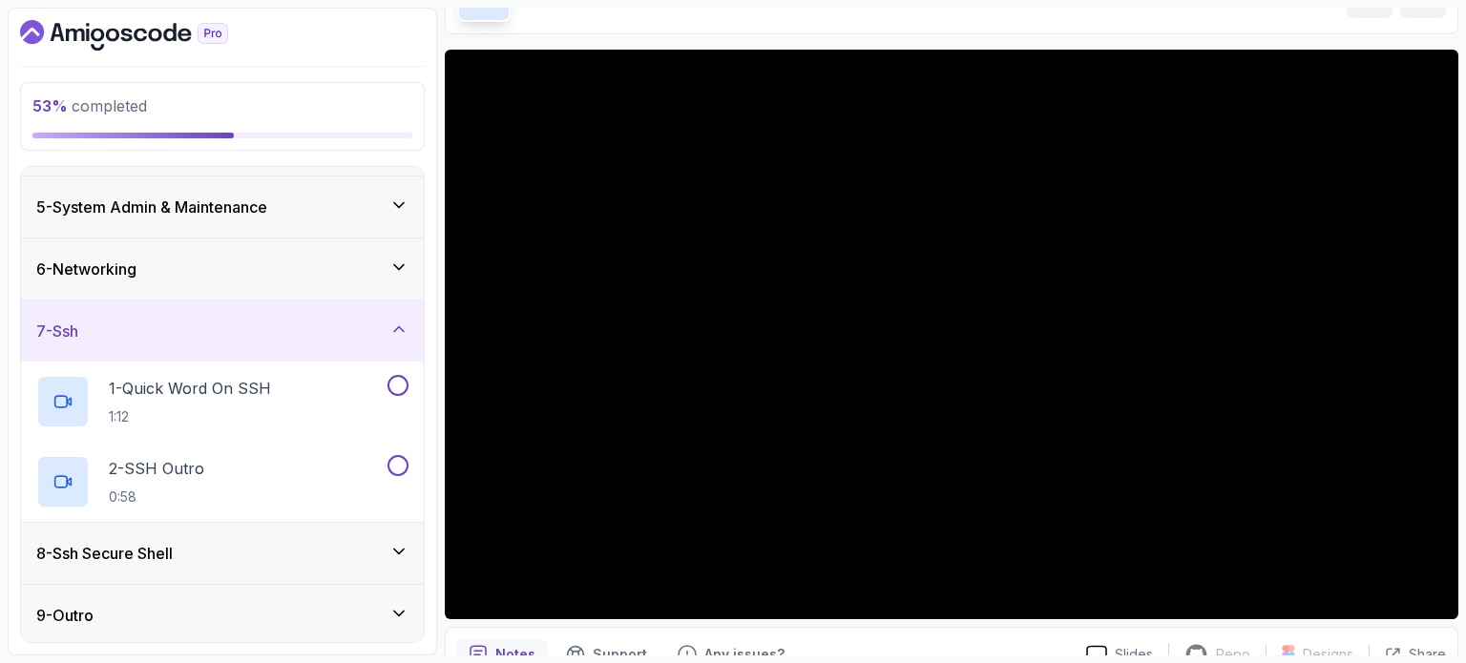
click at [218, 537] on div "8 - Ssh Secure Shell" at bounding box center [222, 553] width 403 height 61
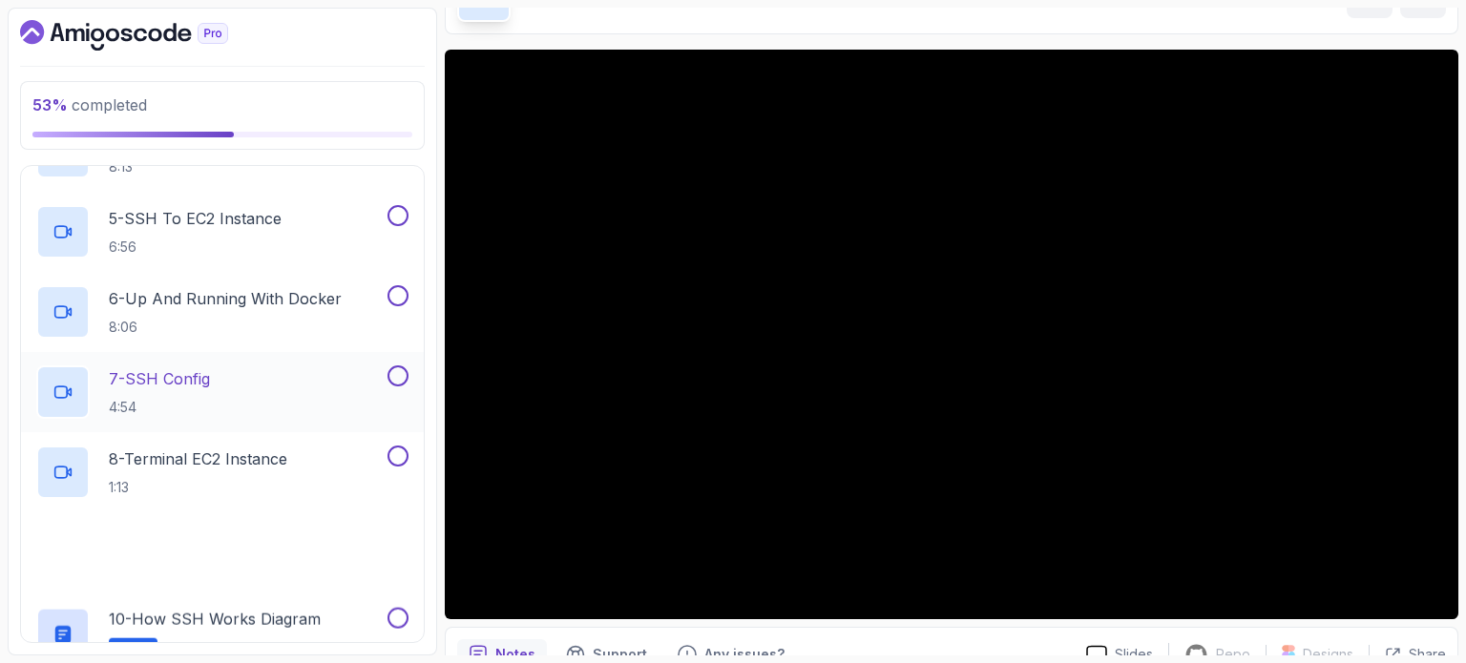
scroll to position [880, 0]
